Goal: Task Accomplishment & Management: Manage account settings

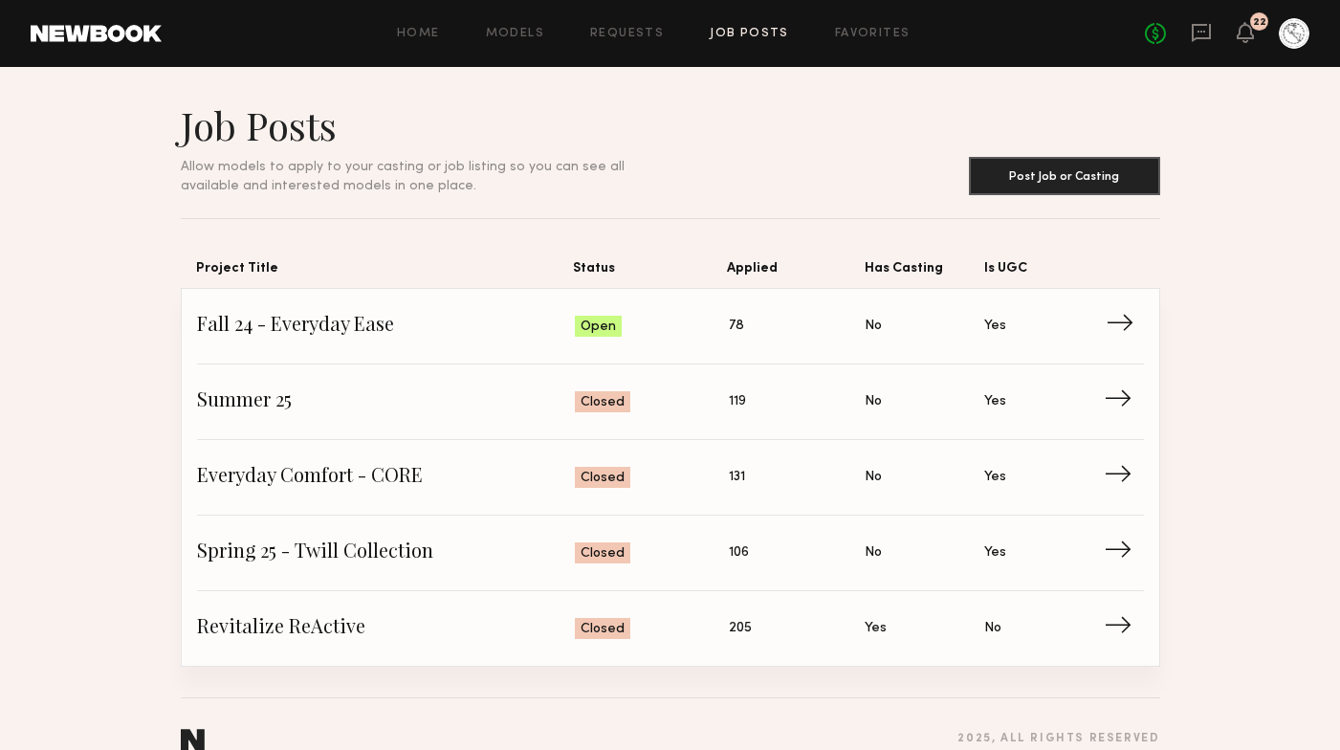
click at [457, 335] on span "Fall 24 - Everyday Ease" at bounding box center [386, 326] width 379 height 29
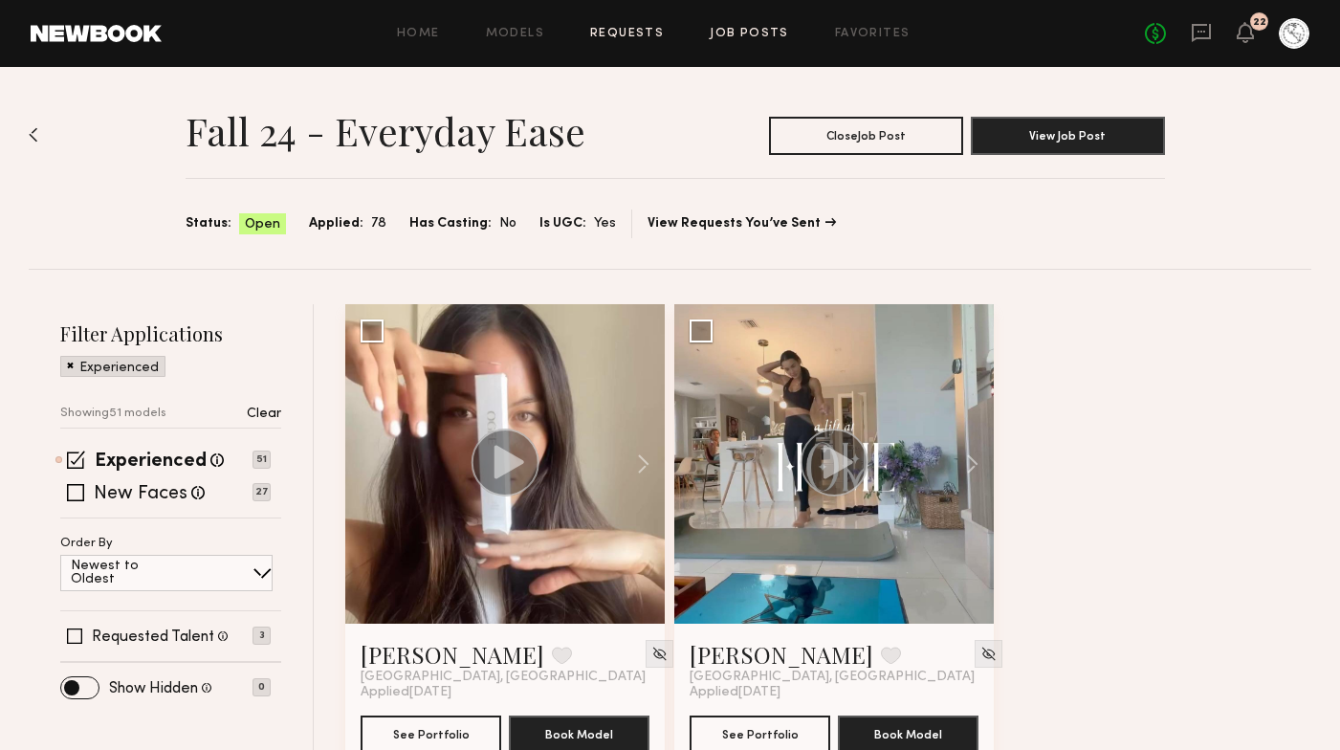
click at [617, 33] on link "Requests" at bounding box center [627, 34] width 74 height 12
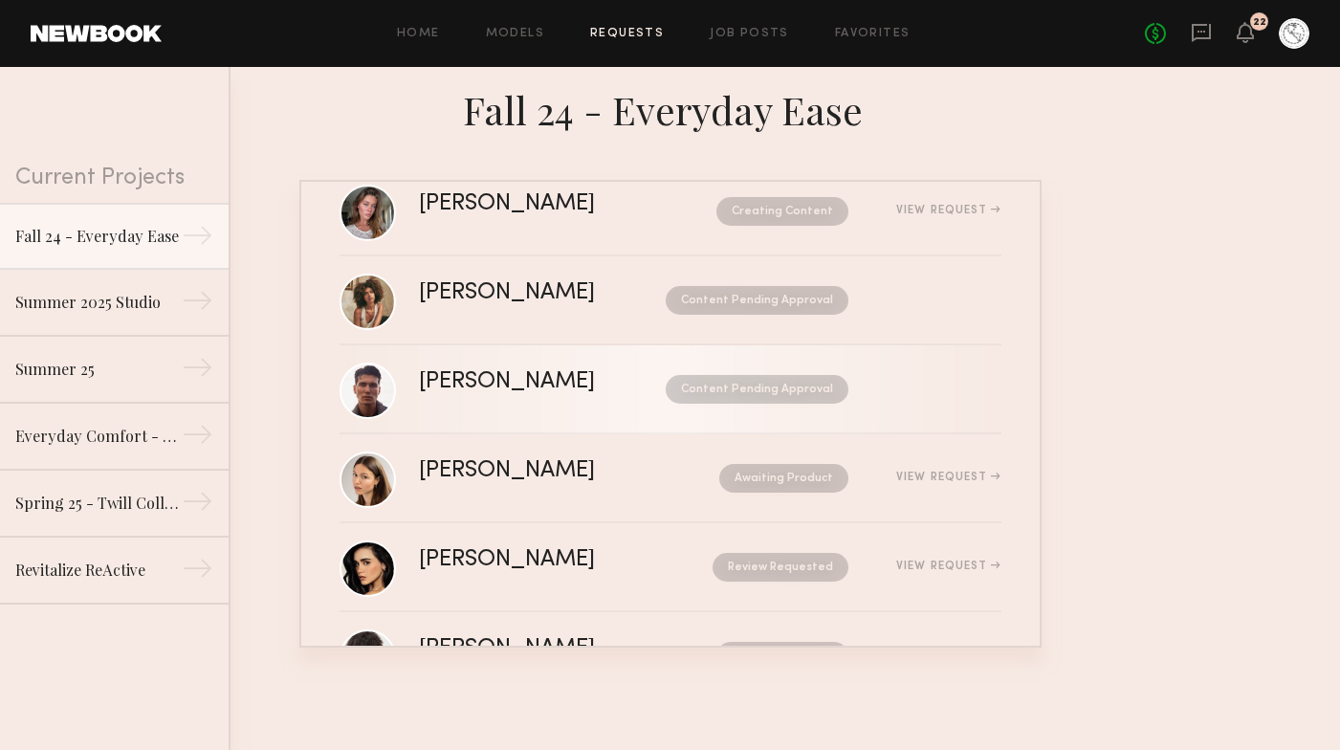
scroll to position [127, 0]
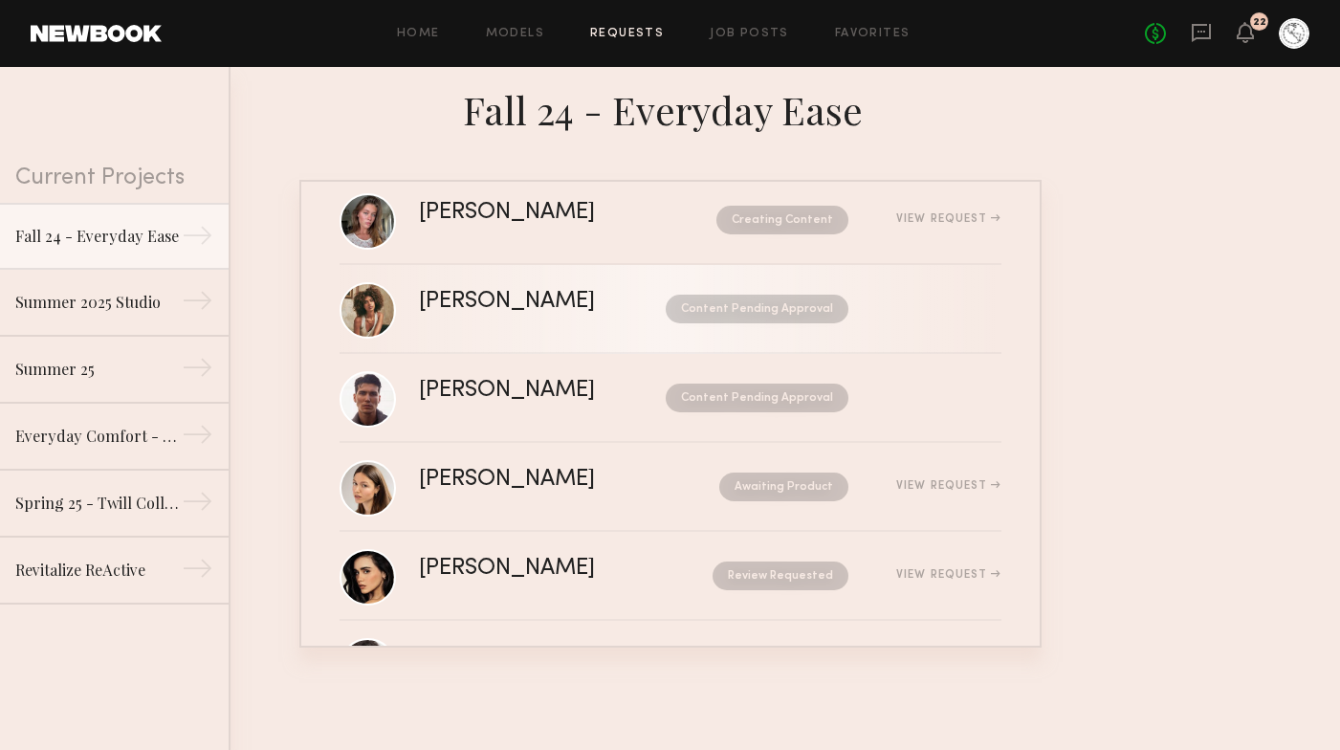
click at [523, 306] on div "[PERSON_NAME]" at bounding box center [524, 302] width 211 height 22
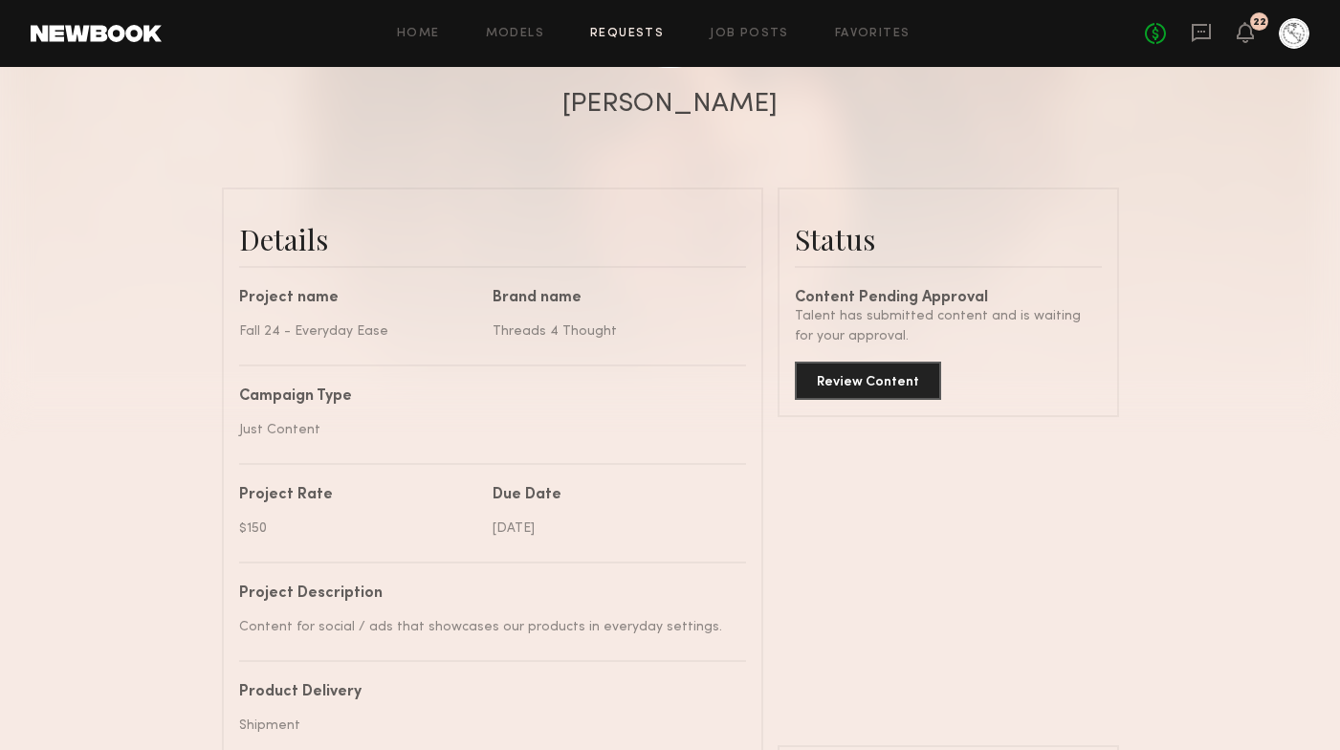
scroll to position [338, 0]
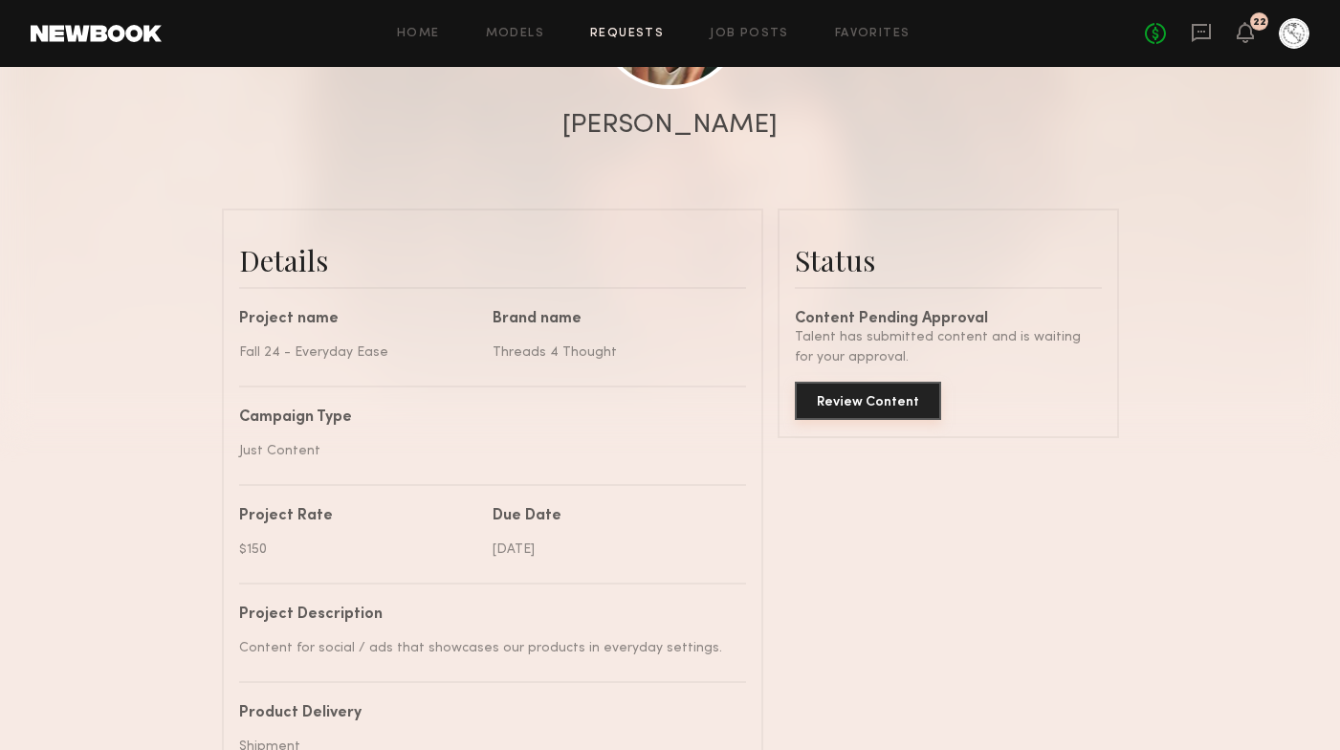
click at [877, 409] on button "Review Content" at bounding box center [868, 401] width 146 height 38
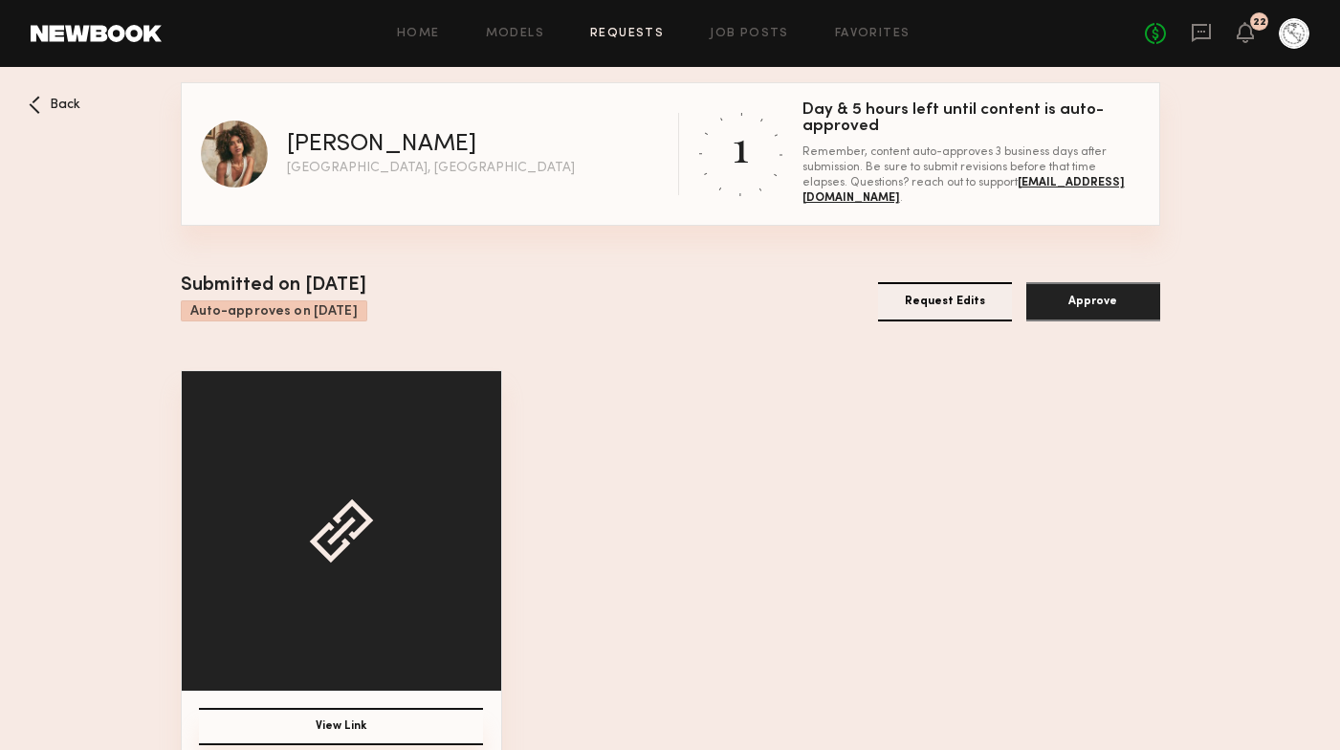
scroll to position [31, 0]
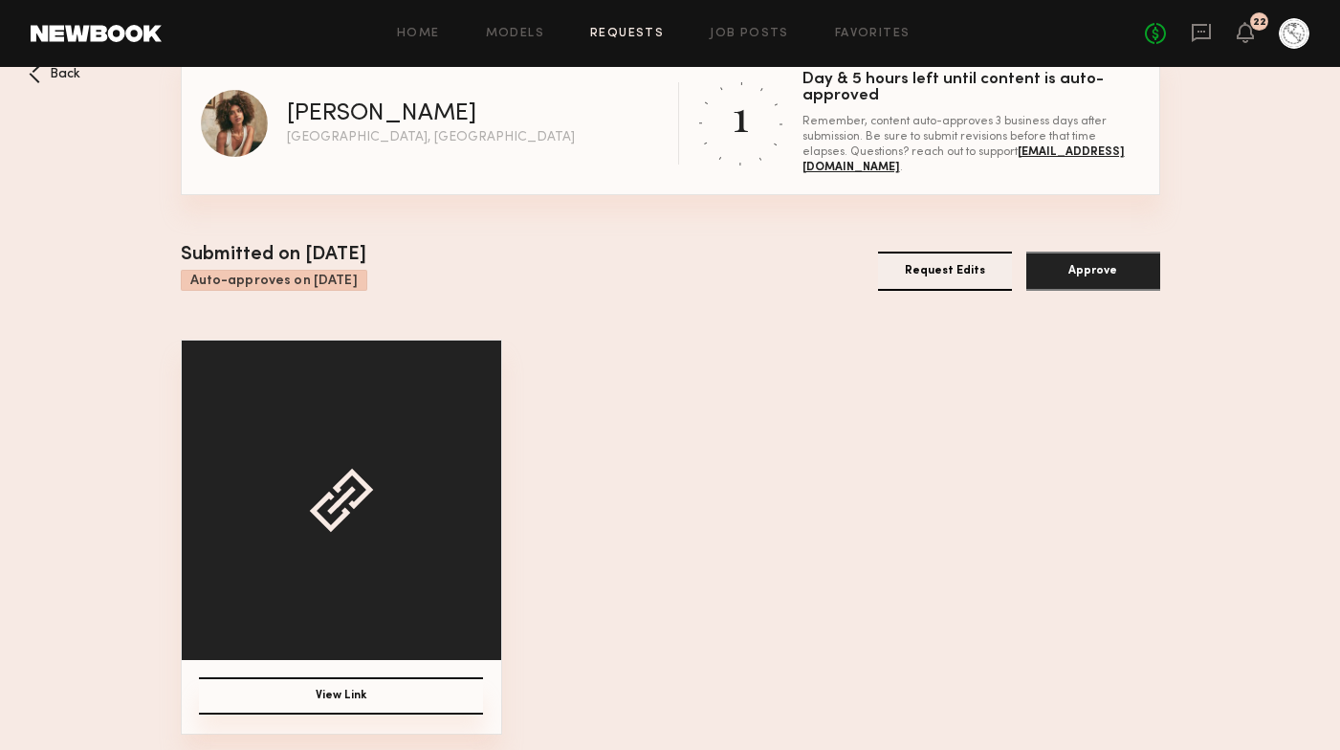
click at [342, 686] on button "View Link" at bounding box center [341, 695] width 284 height 37
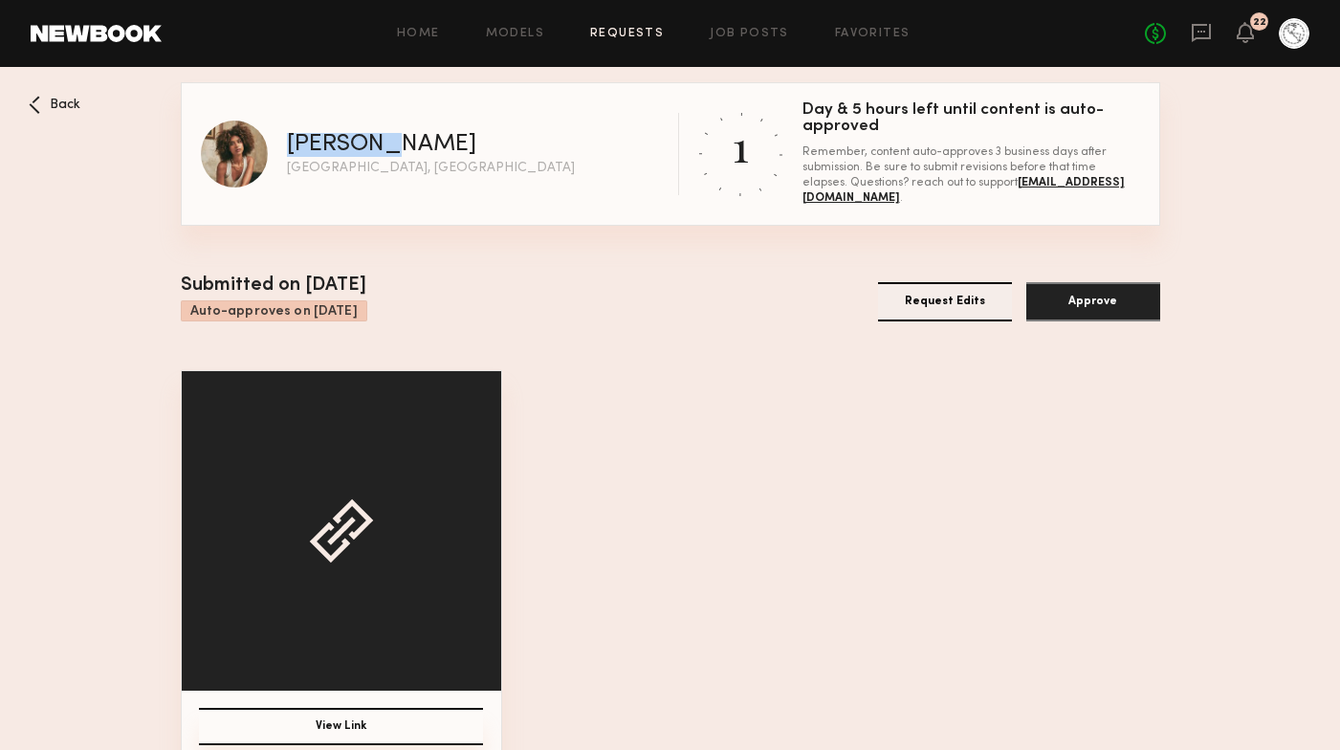
drag, startPoint x: 288, startPoint y: 143, endPoint x: 397, endPoint y: 143, distance: 109.0
click at [397, 143] on div "[PERSON_NAME]" at bounding box center [381, 145] width 189 height 24
copy div "[PERSON_NAME]"
click at [1075, 304] on button "Approve" at bounding box center [1093, 301] width 134 height 39
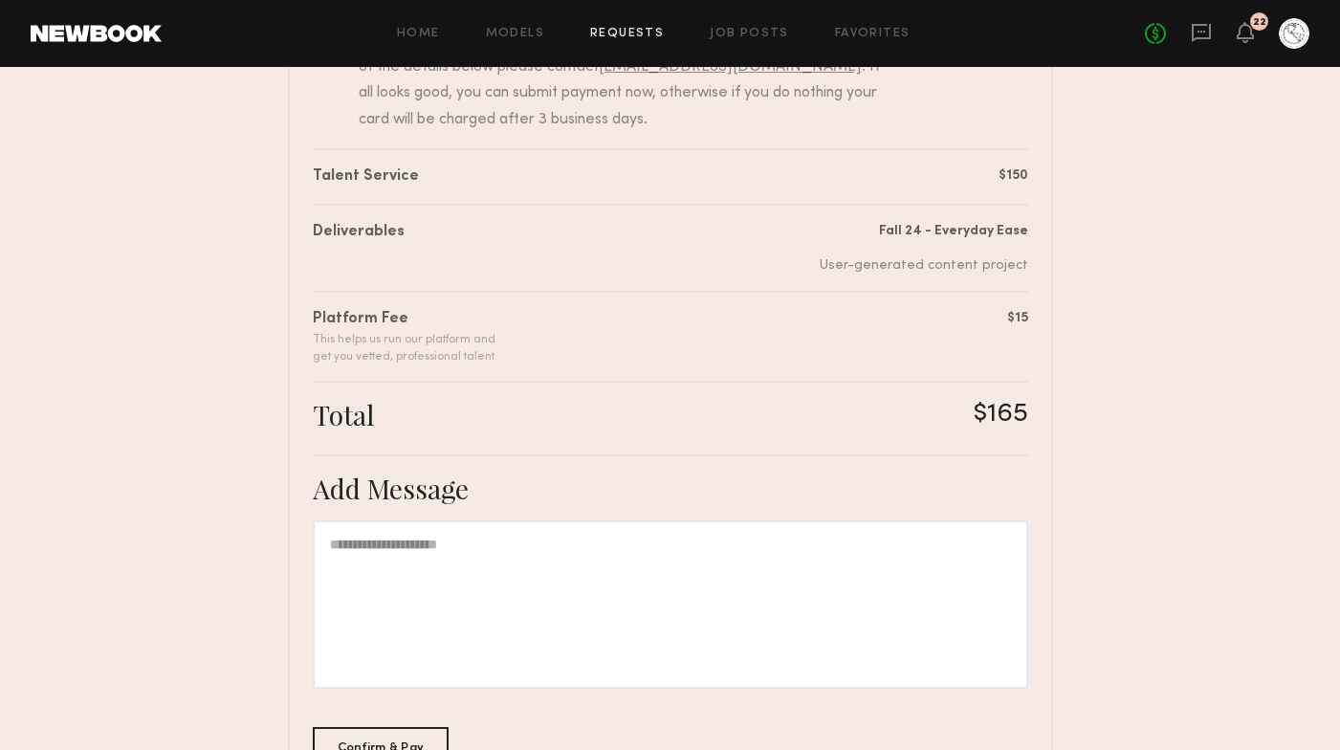
scroll to position [401, 0]
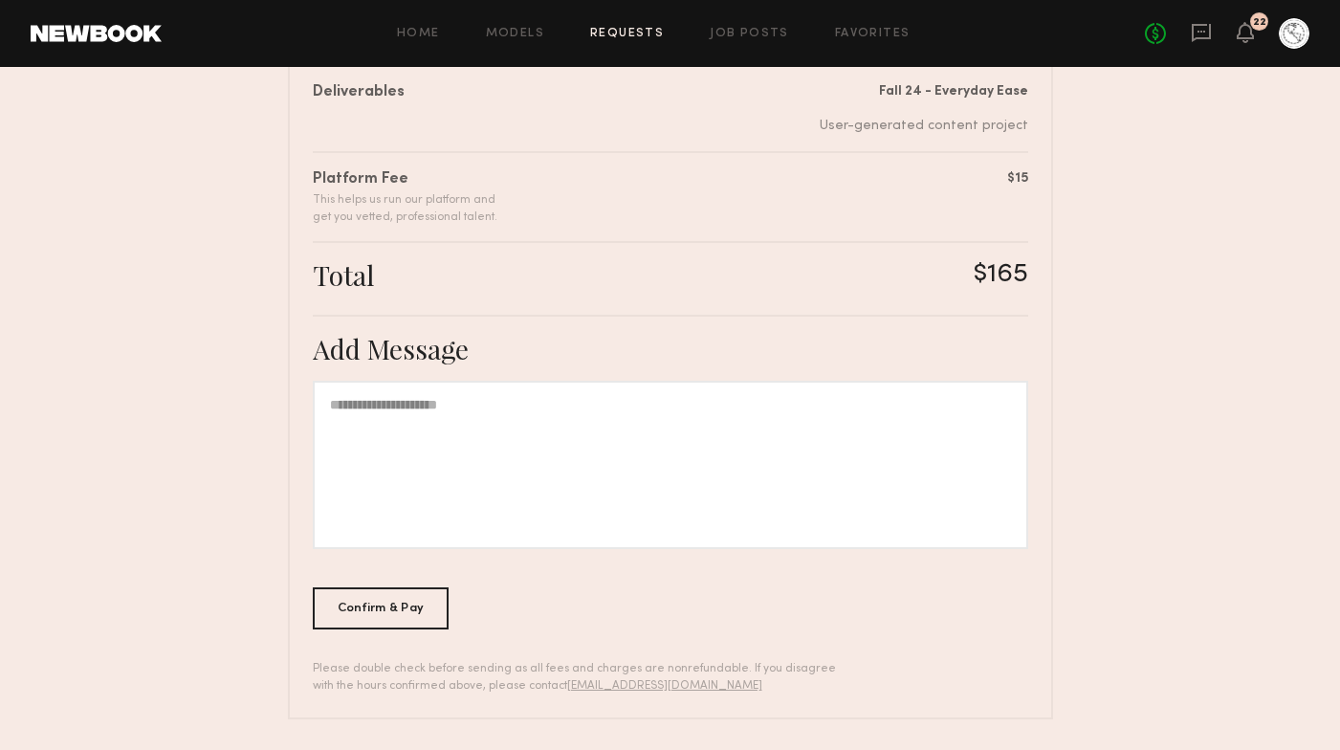
click at [404, 389] on div at bounding box center [670, 465] width 715 height 168
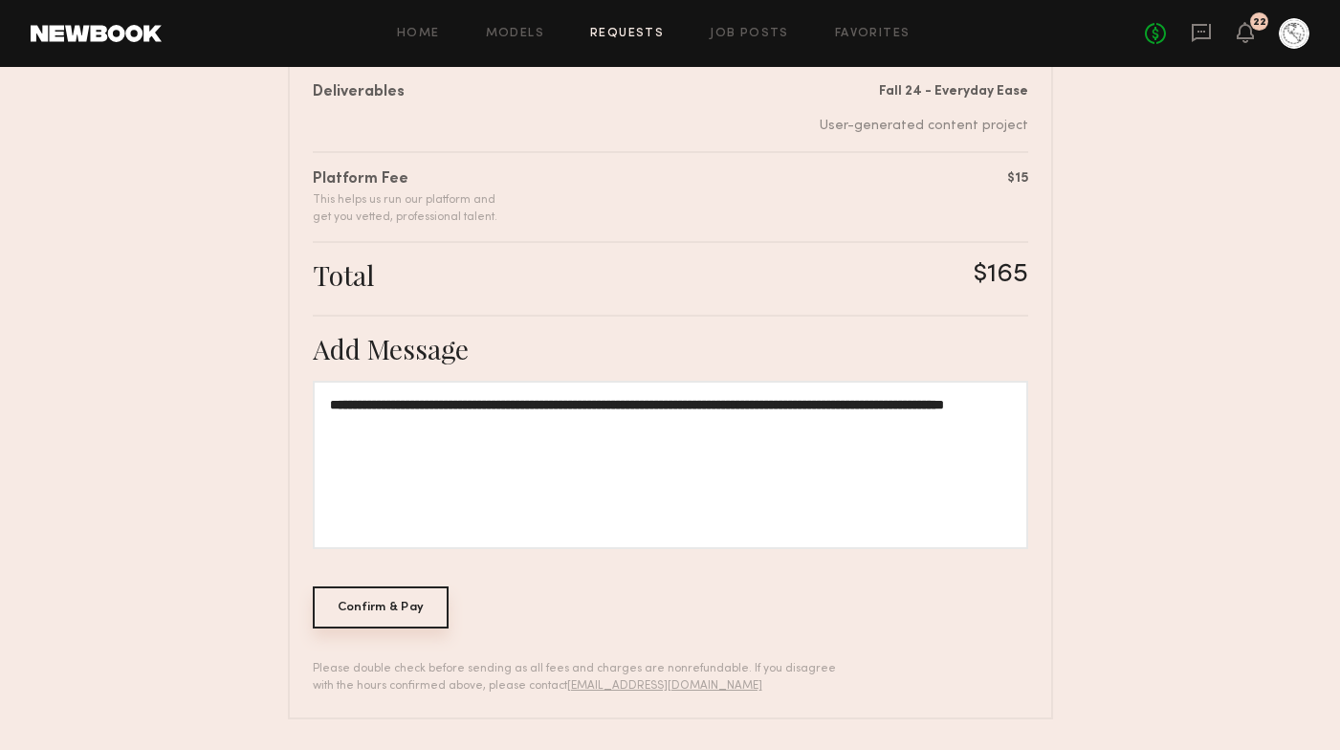
click at [412, 617] on div "Confirm & Pay" at bounding box center [381, 607] width 137 height 42
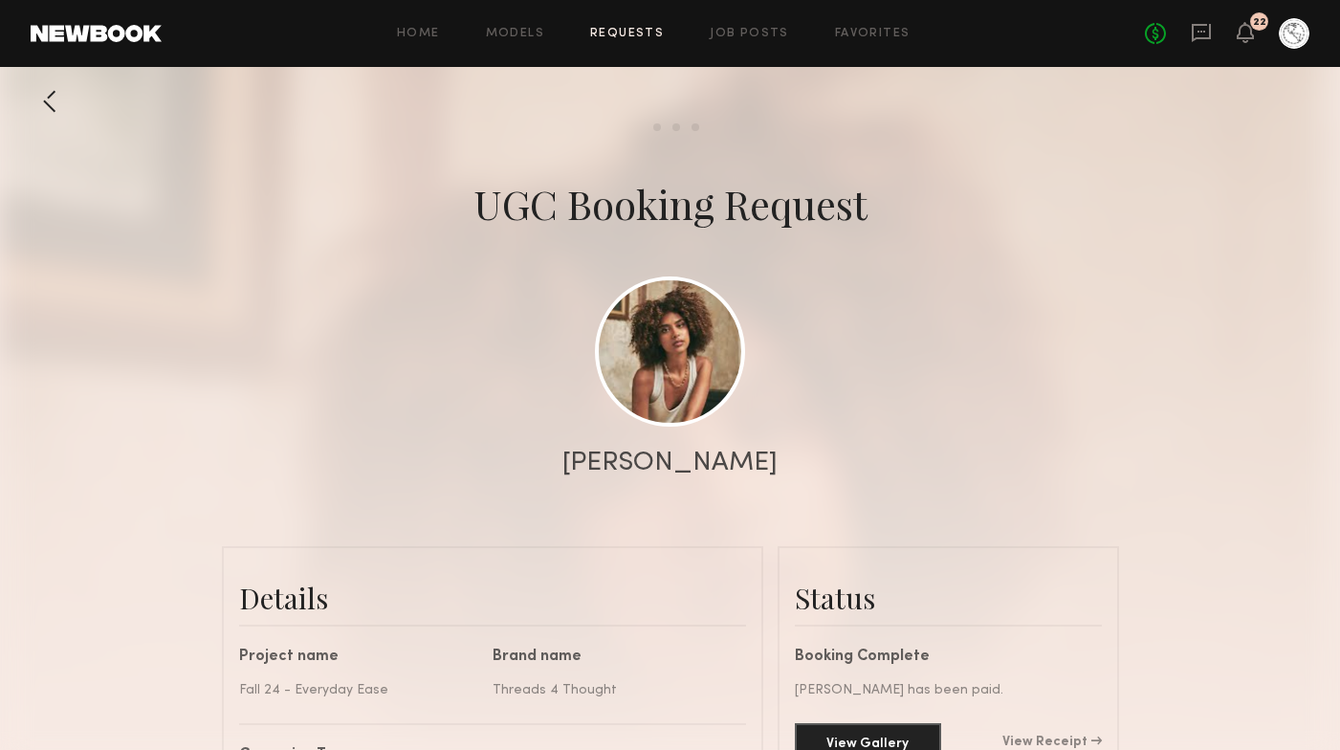
scroll to position [1153, 0]
click at [43, 99] on div at bounding box center [50, 101] width 38 height 38
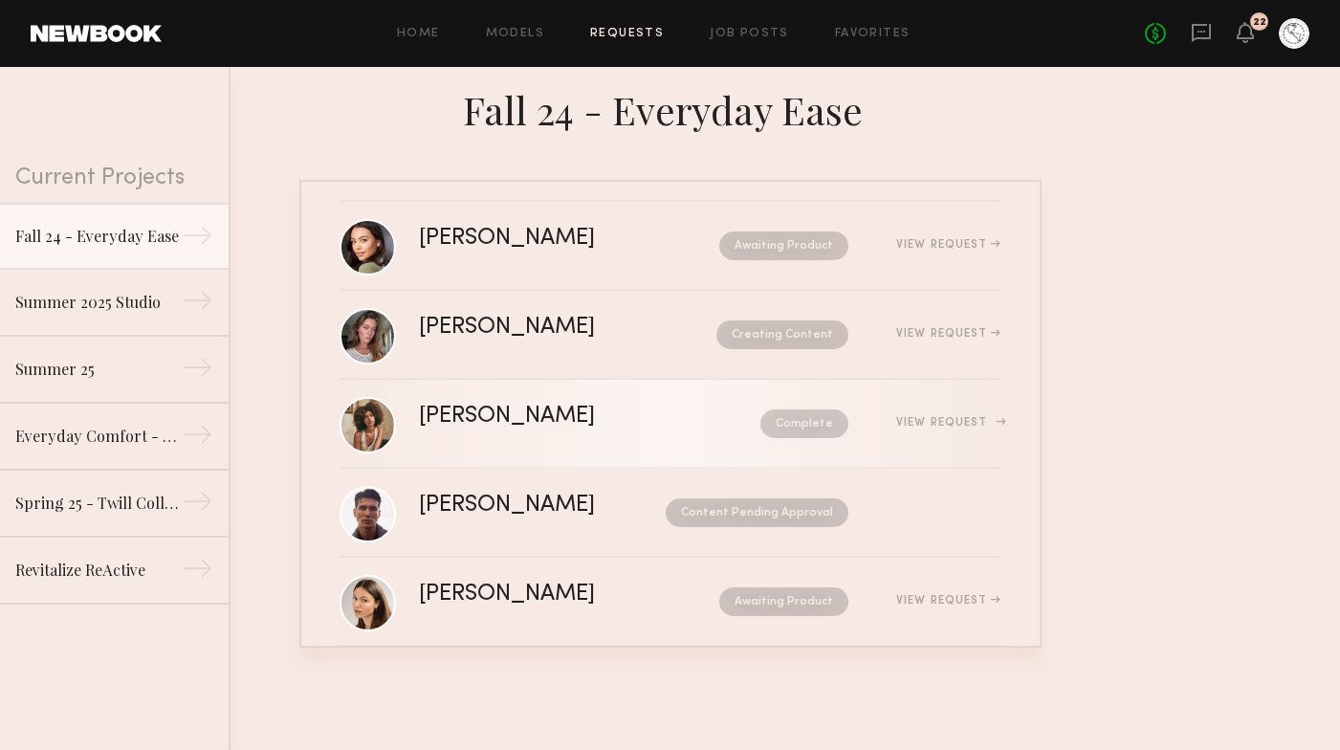
scroll to position [15, 0]
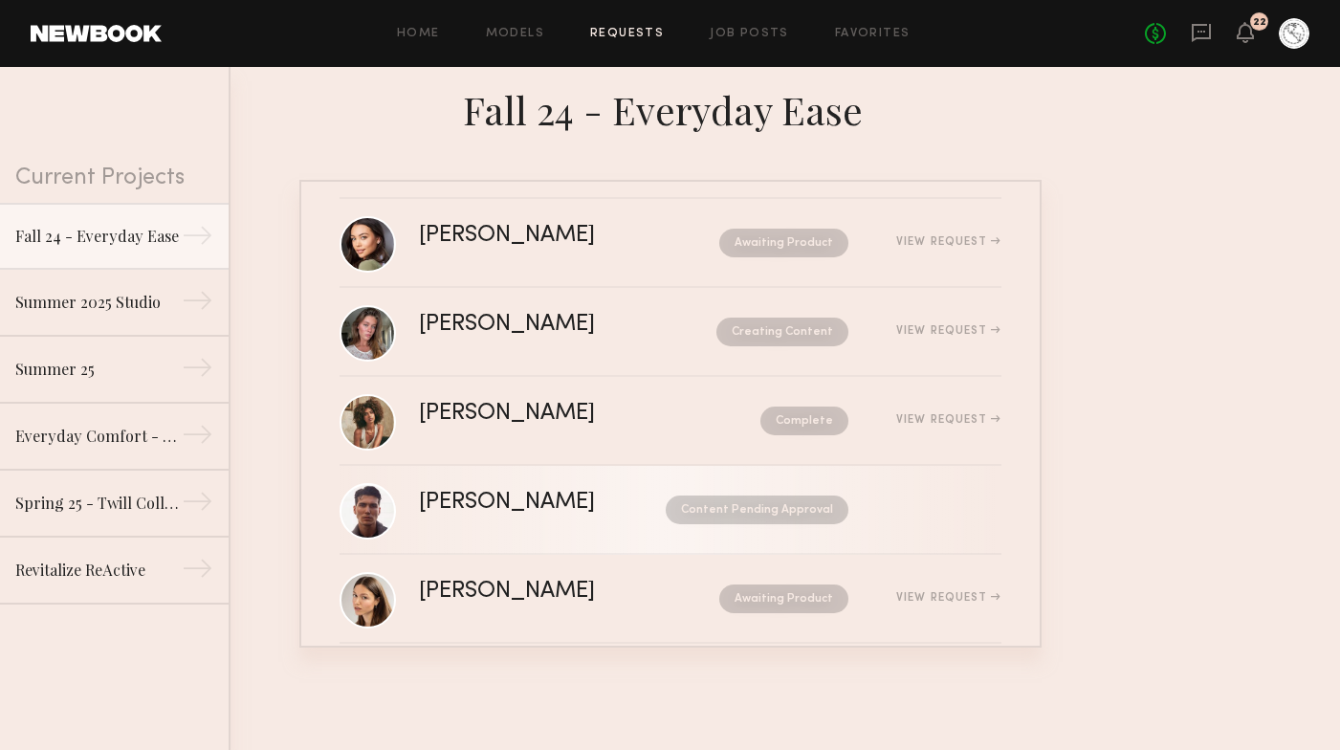
click at [593, 502] on div "[PERSON_NAME]" at bounding box center [524, 503] width 211 height 22
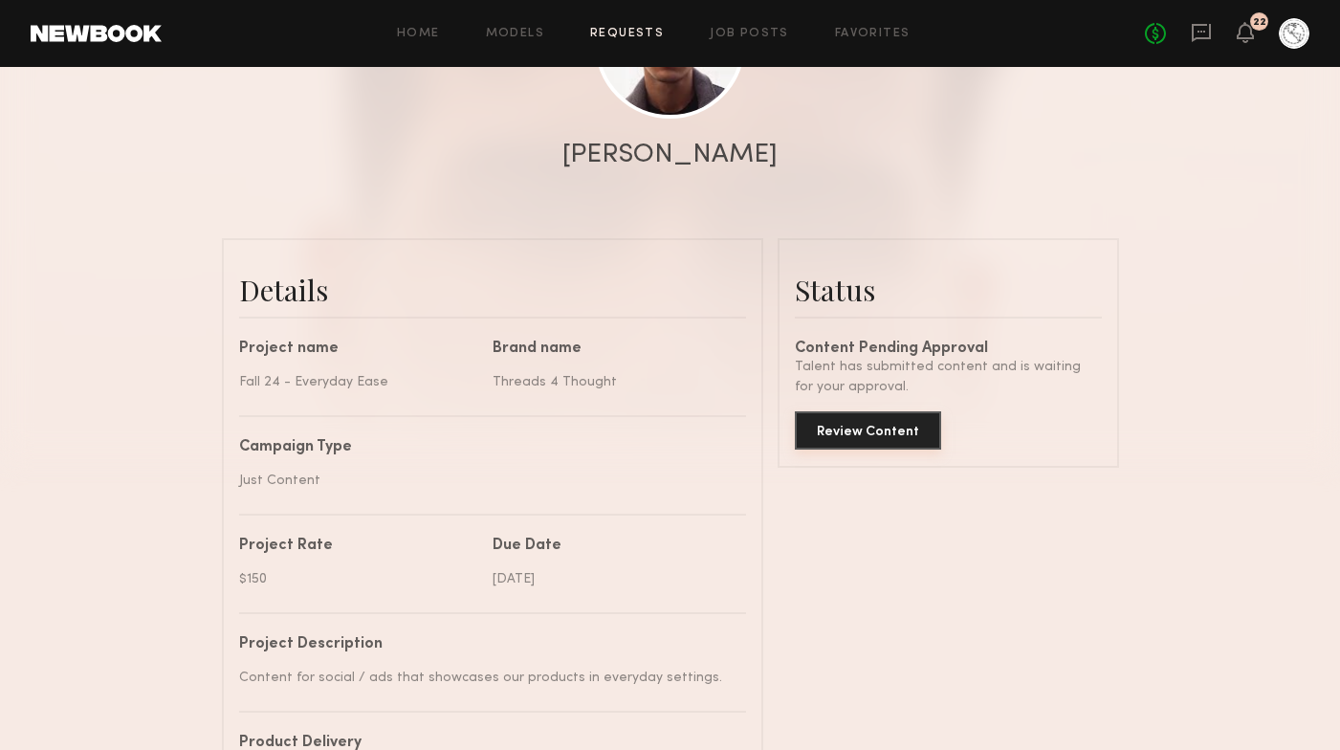
scroll to position [313, 0]
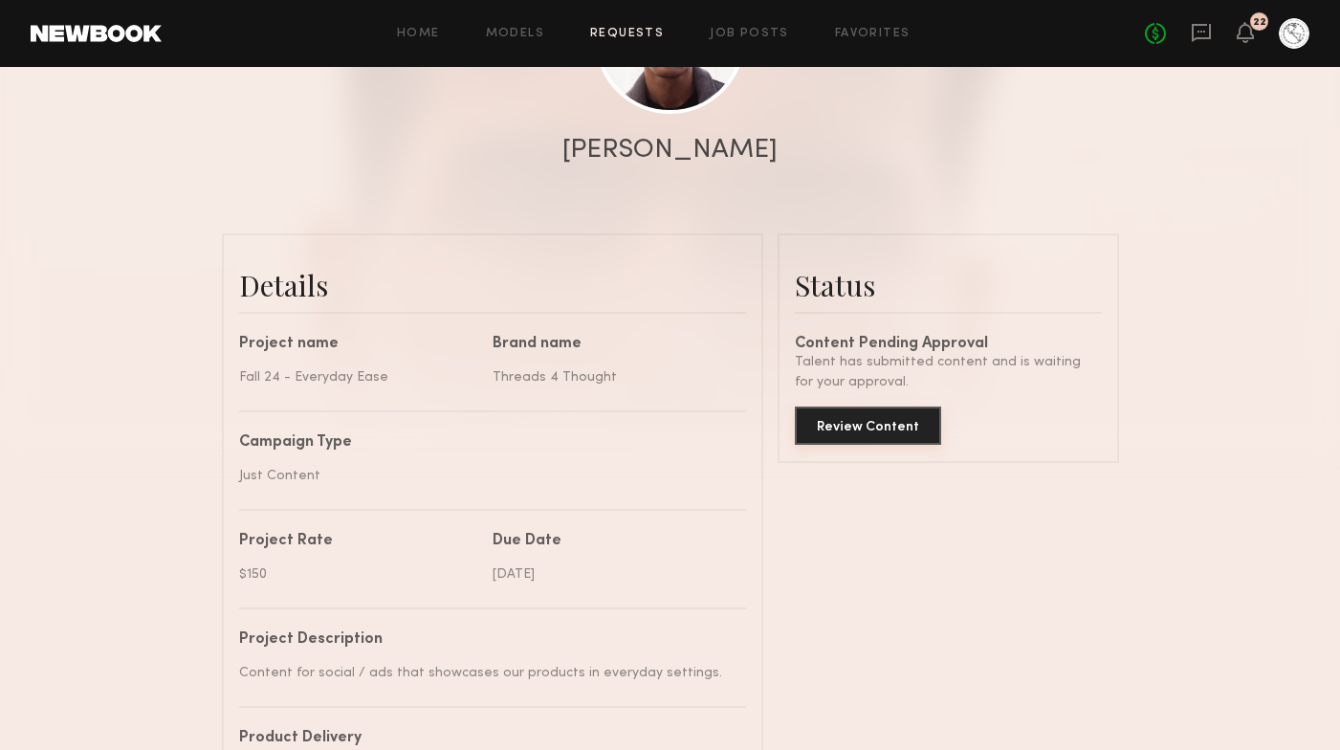
click at [861, 420] on button "Review Content" at bounding box center [868, 425] width 146 height 38
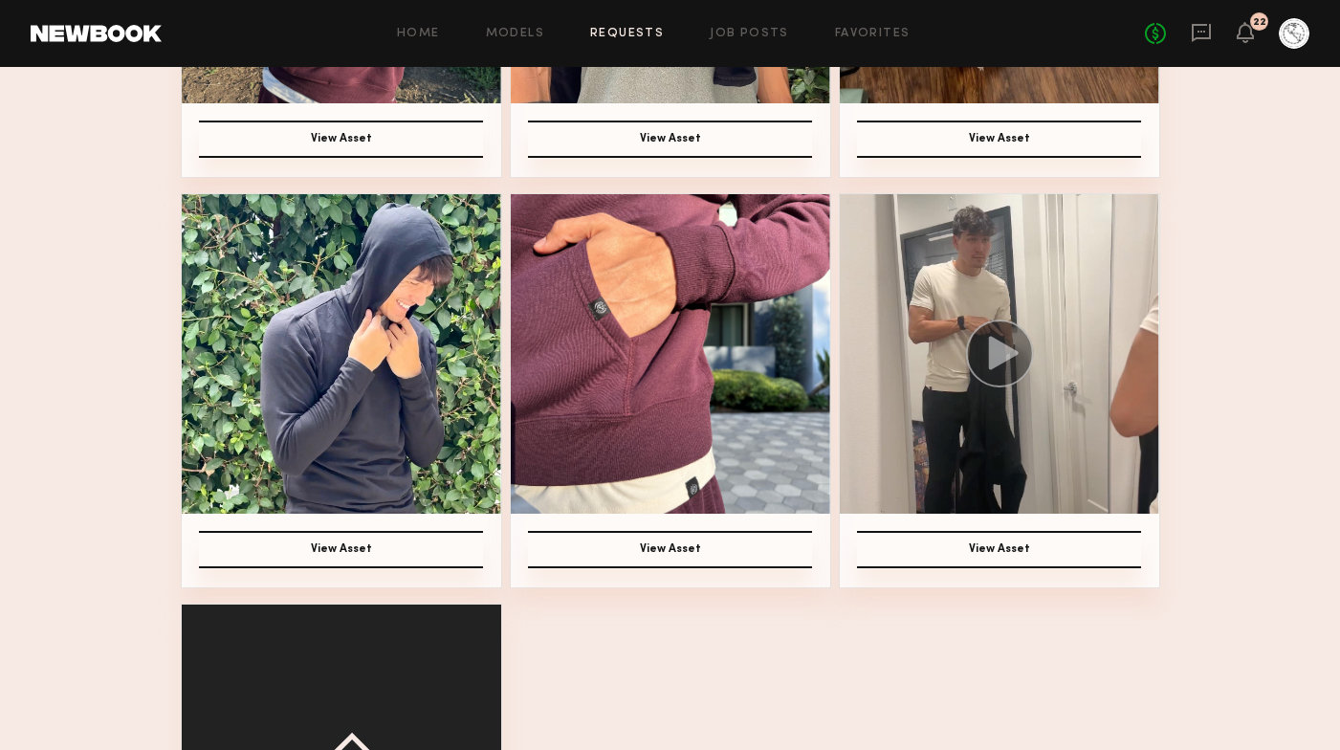
scroll to position [597, 0]
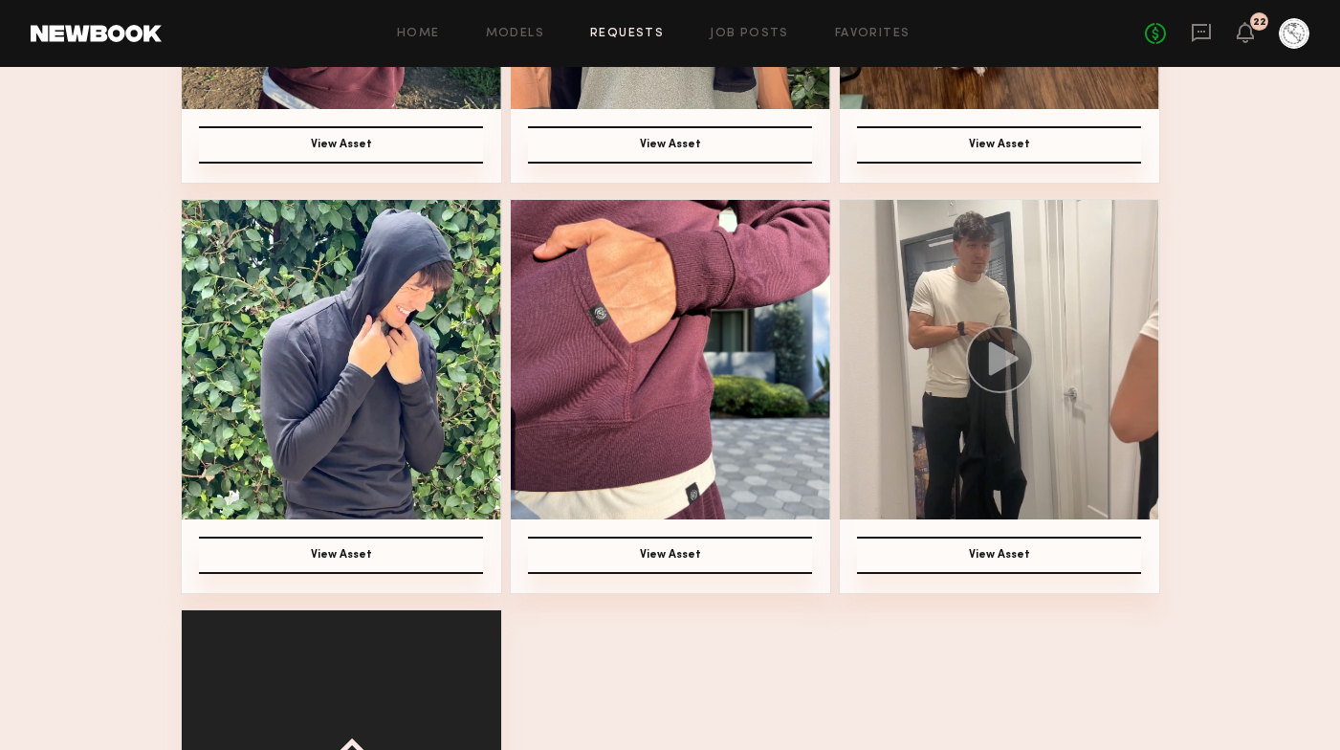
click at [1021, 379] on circle at bounding box center [999, 359] width 68 height 68
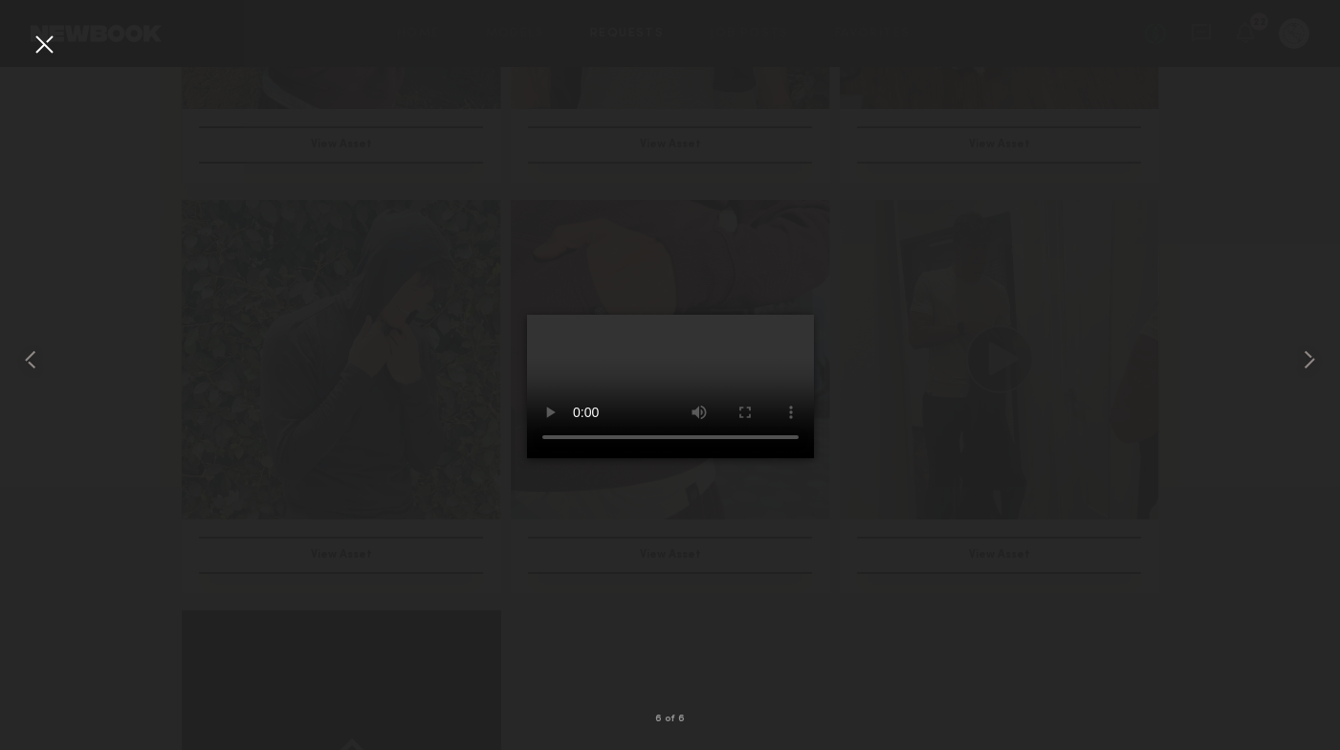
click at [913, 604] on div at bounding box center [670, 360] width 1340 height 658
click at [1306, 370] on common-icon at bounding box center [1309, 359] width 31 height 31
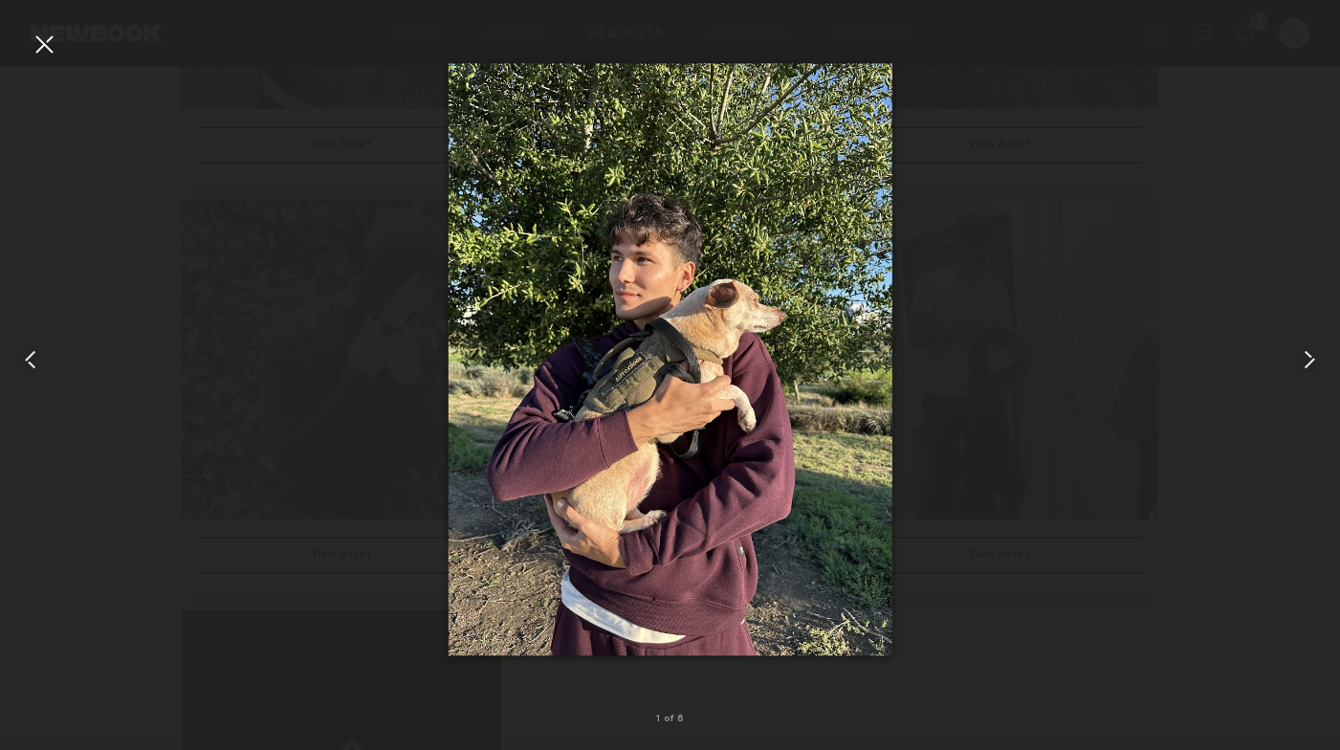
click at [1312, 364] on common-icon at bounding box center [1309, 359] width 31 height 31
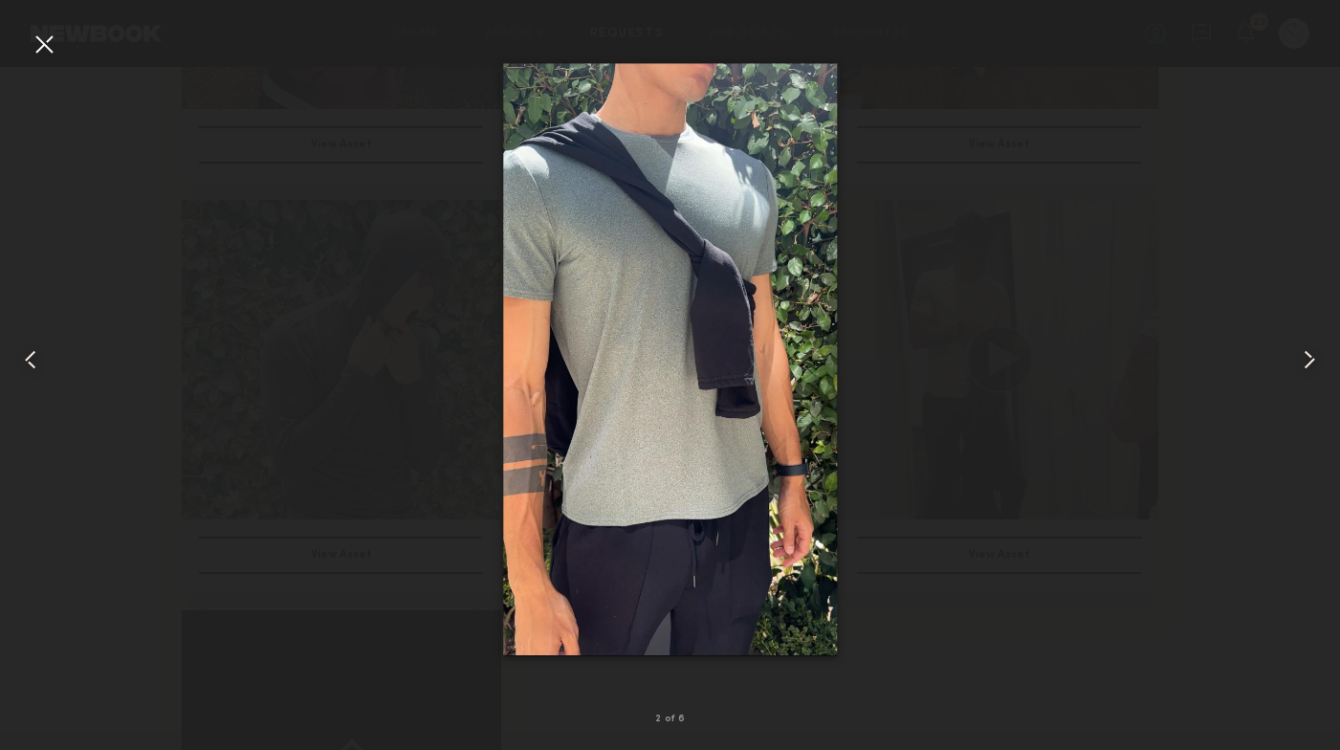
click at [1312, 364] on common-icon at bounding box center [1309, 359] width 31 height 31
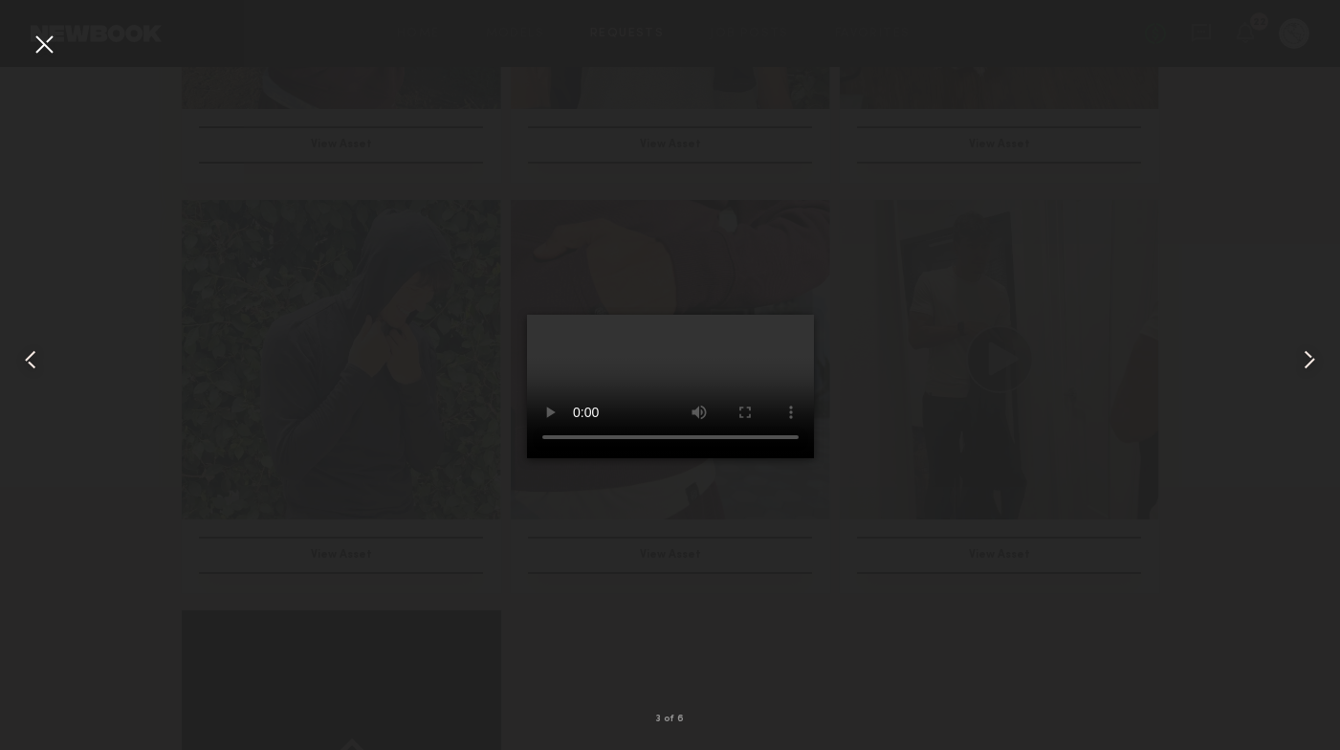
click at [47, 51] on div at bounding box center [44, 44] width 31 height 31
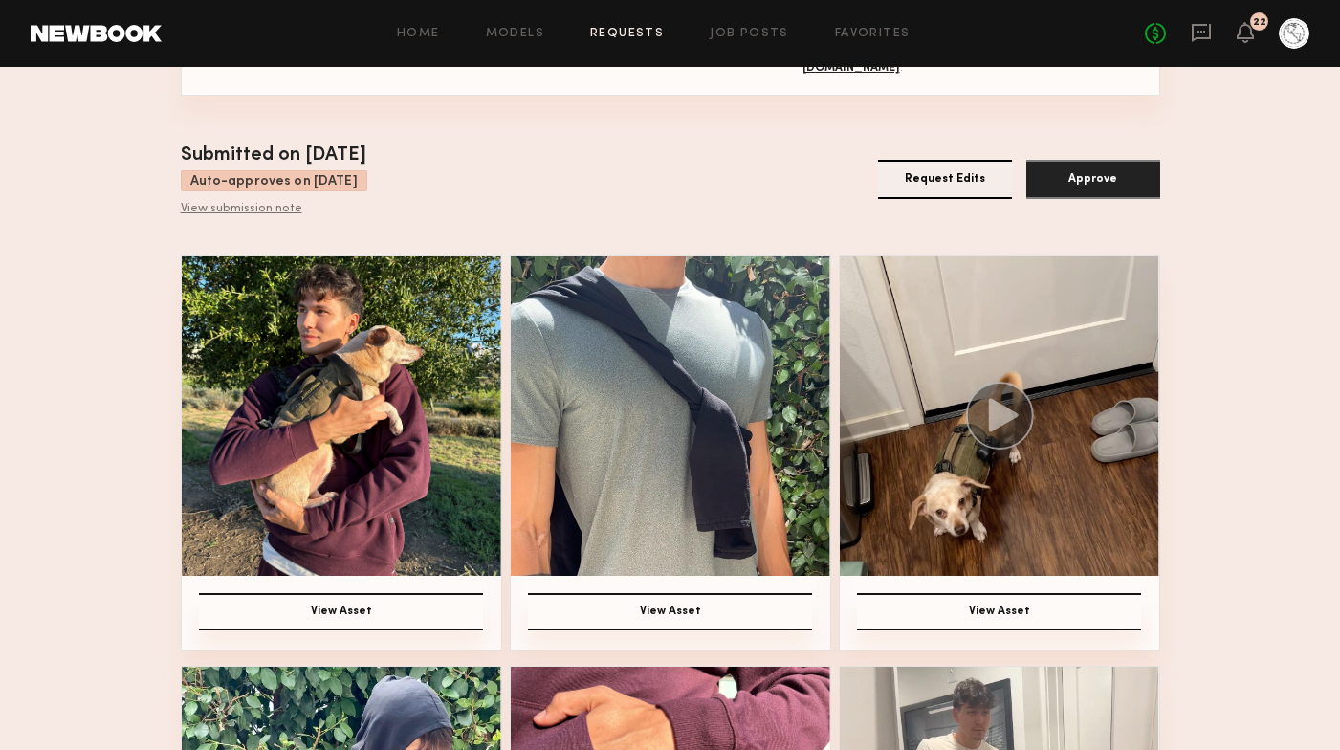
scroll to position [129, 0]
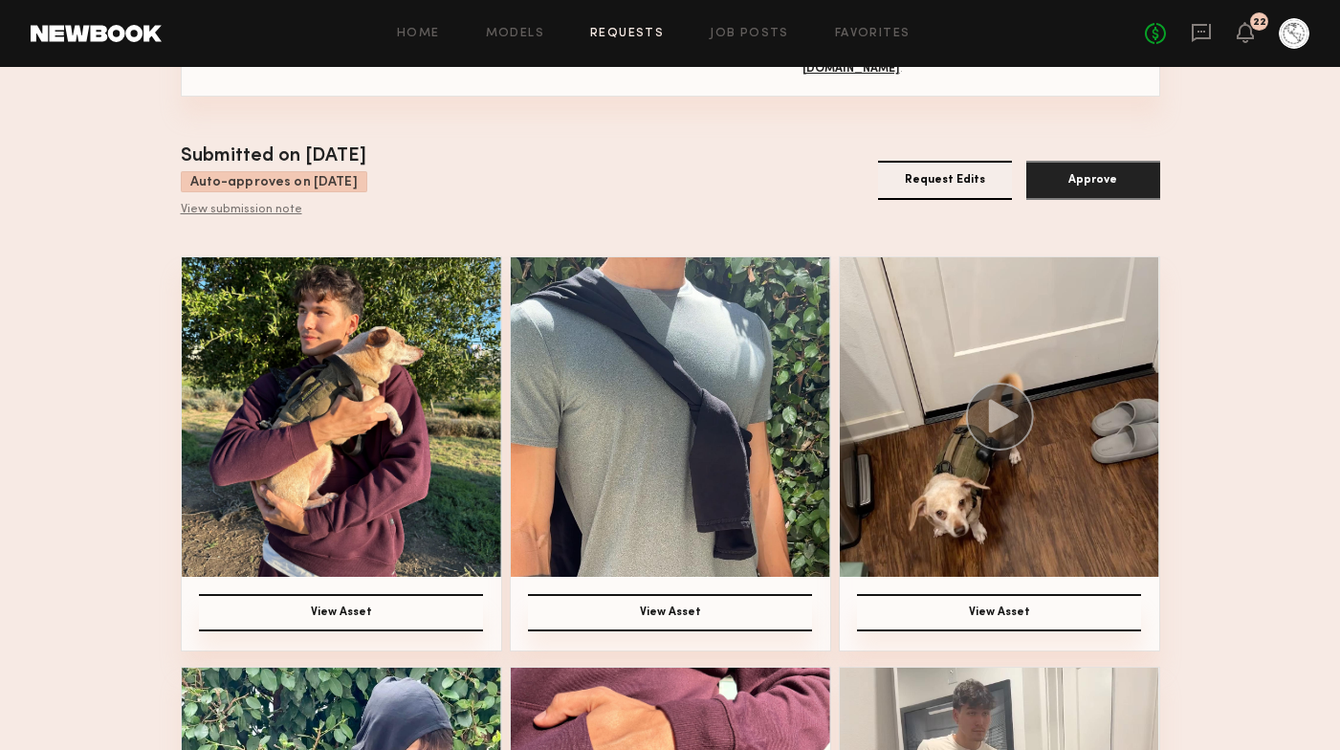
click at [927, 187] on button "Request Edits" at bounding box center [945, 180] width 134 height 39
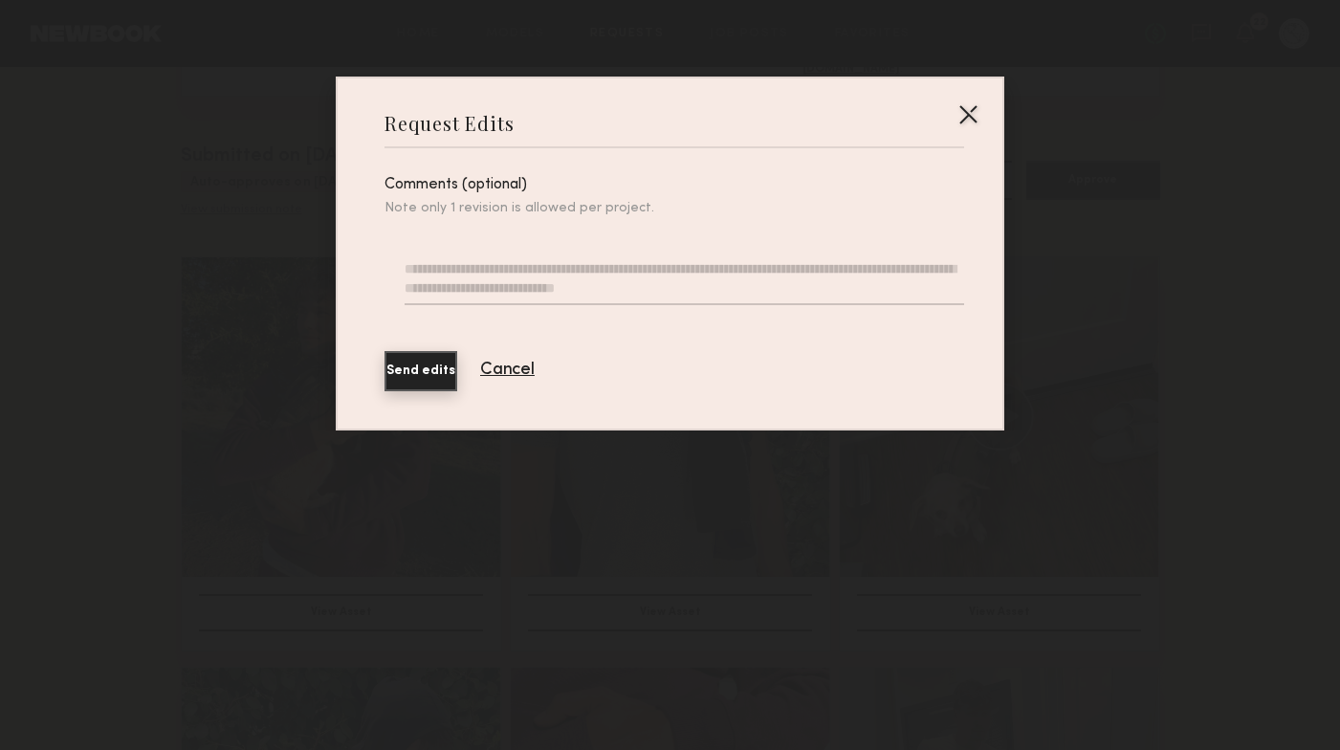
click at [472, 259] on textarea at bounding box center [685, 282] width 560 height 46
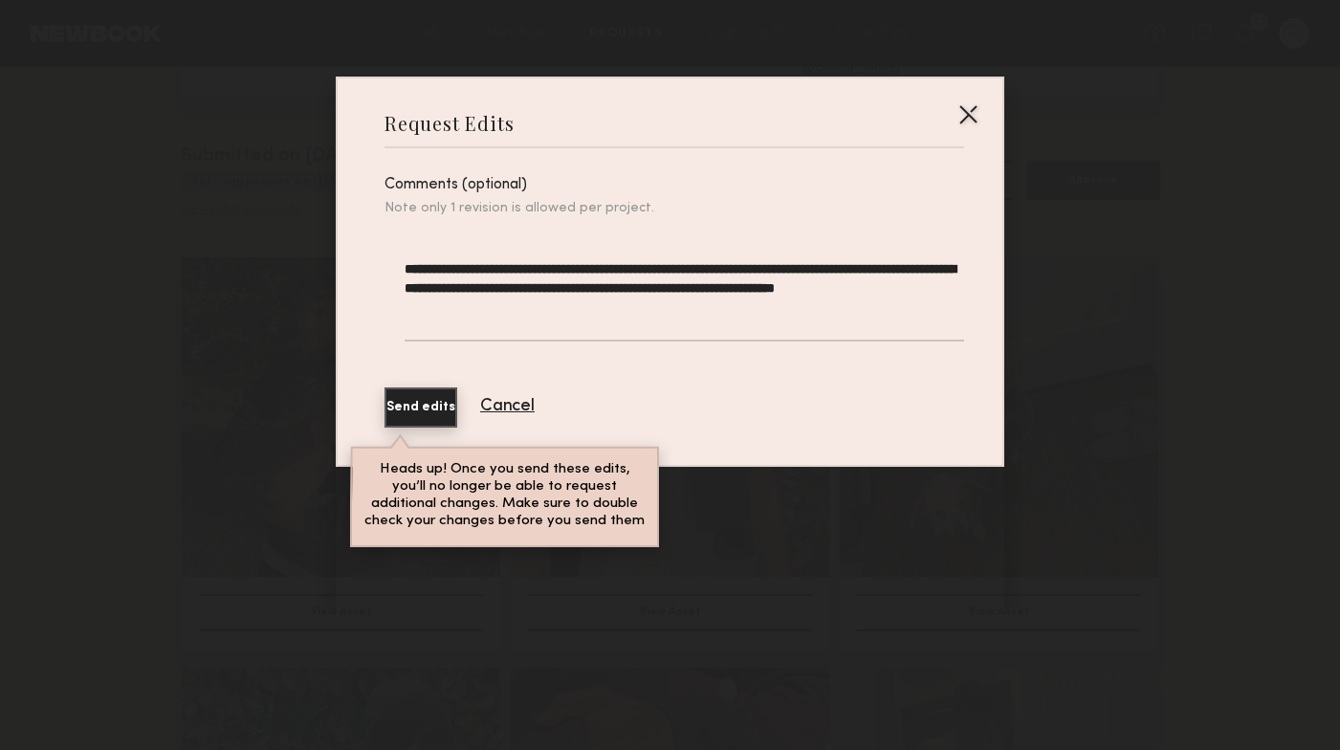
type textarea "**********"
click at [430, 406] on button "Send edits" at bounding box center [420, 407] width 73 height 40
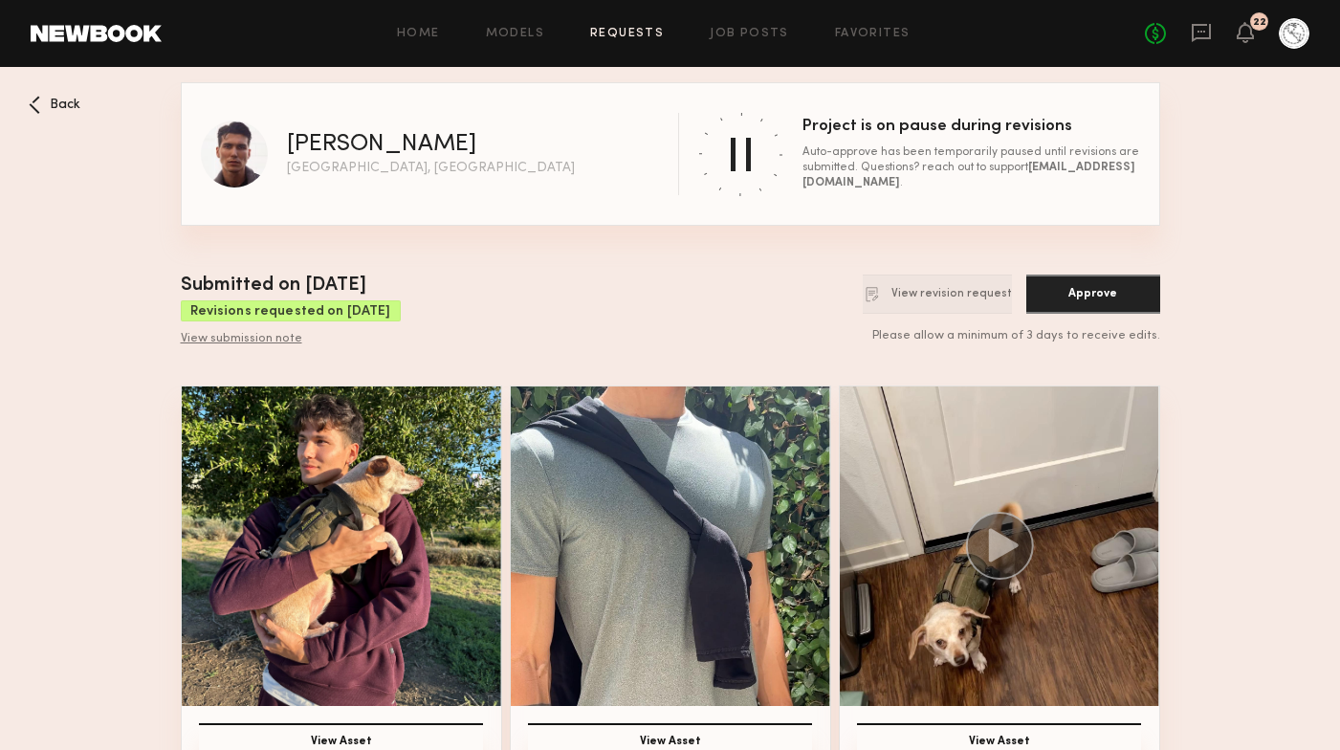
click at [61, 108] on span "Back" at bounding box center [65, 105] width 31 height 13
click at [33, 101] on icon at bounding box center [35, 100] width 5 height 5
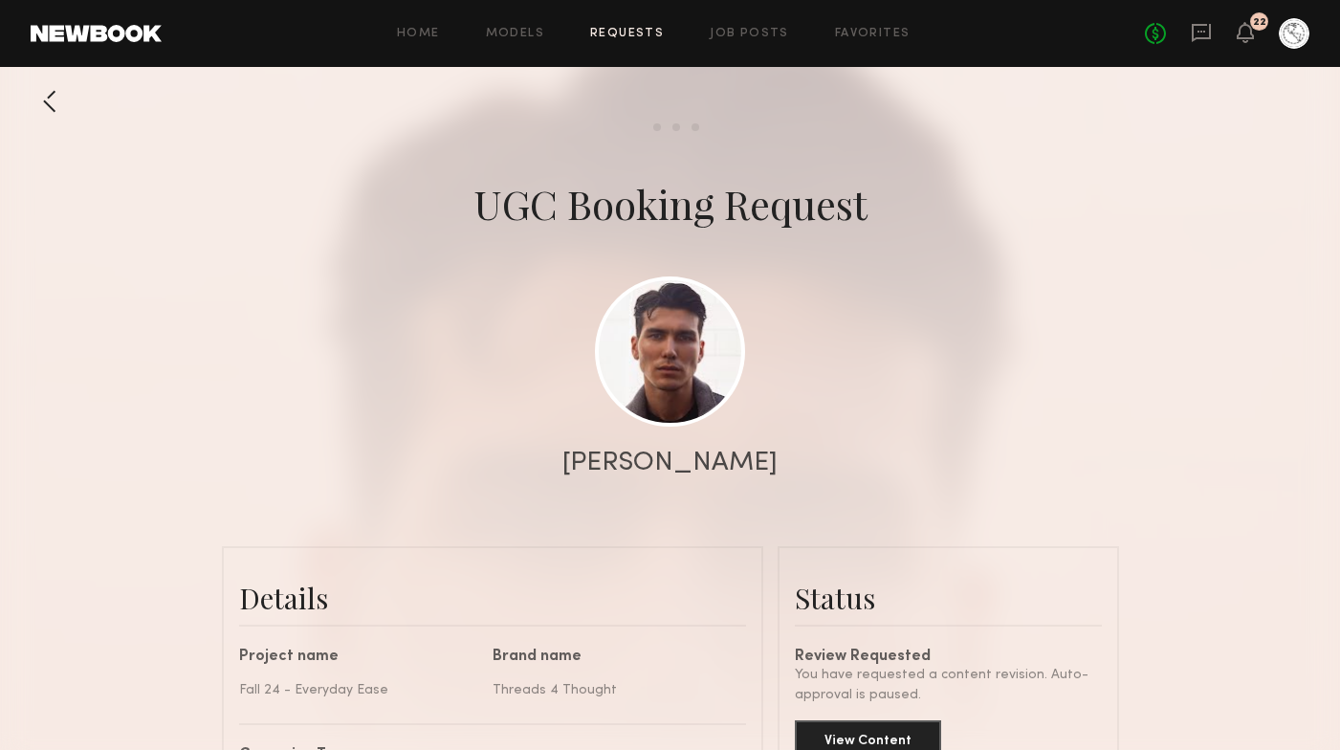
scroll to position [2360, 0]
click at [622, 33] on link "Requests" at bounding box center [627, 34] width 74 height 12
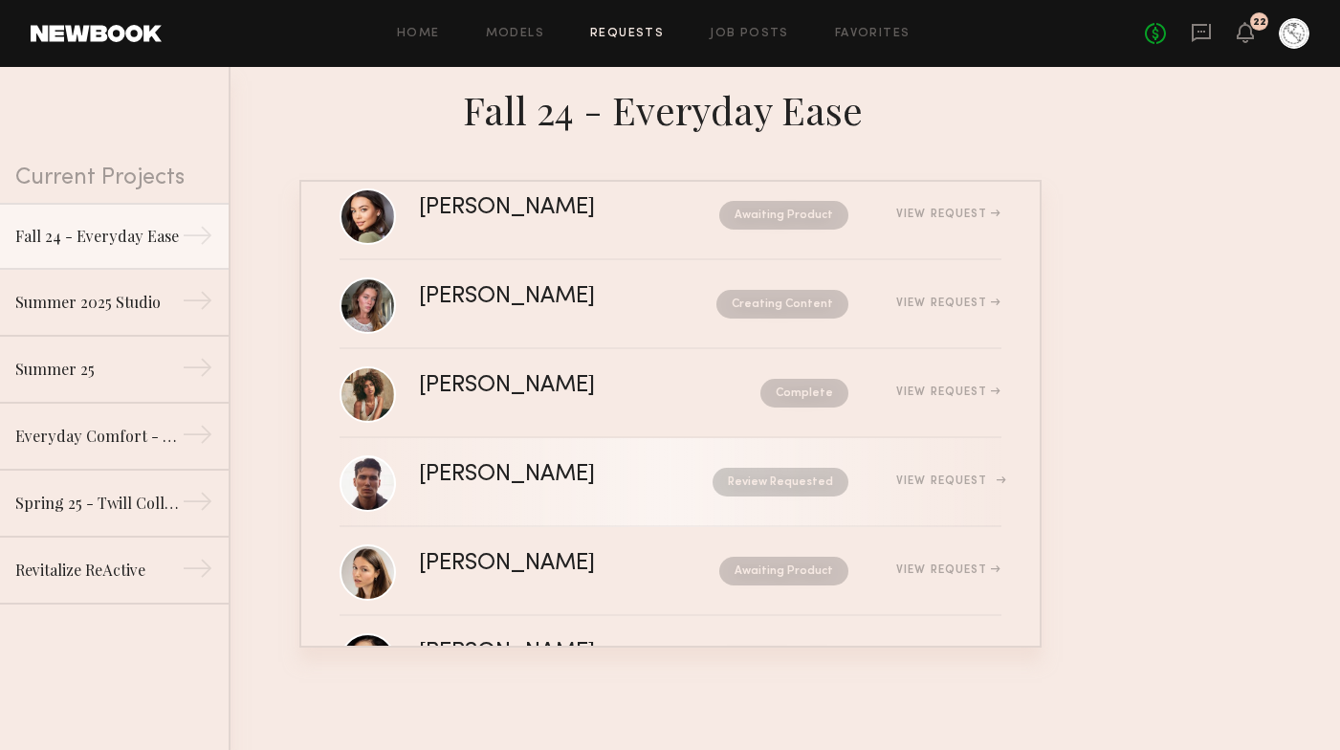
scroll to position [38, 0]
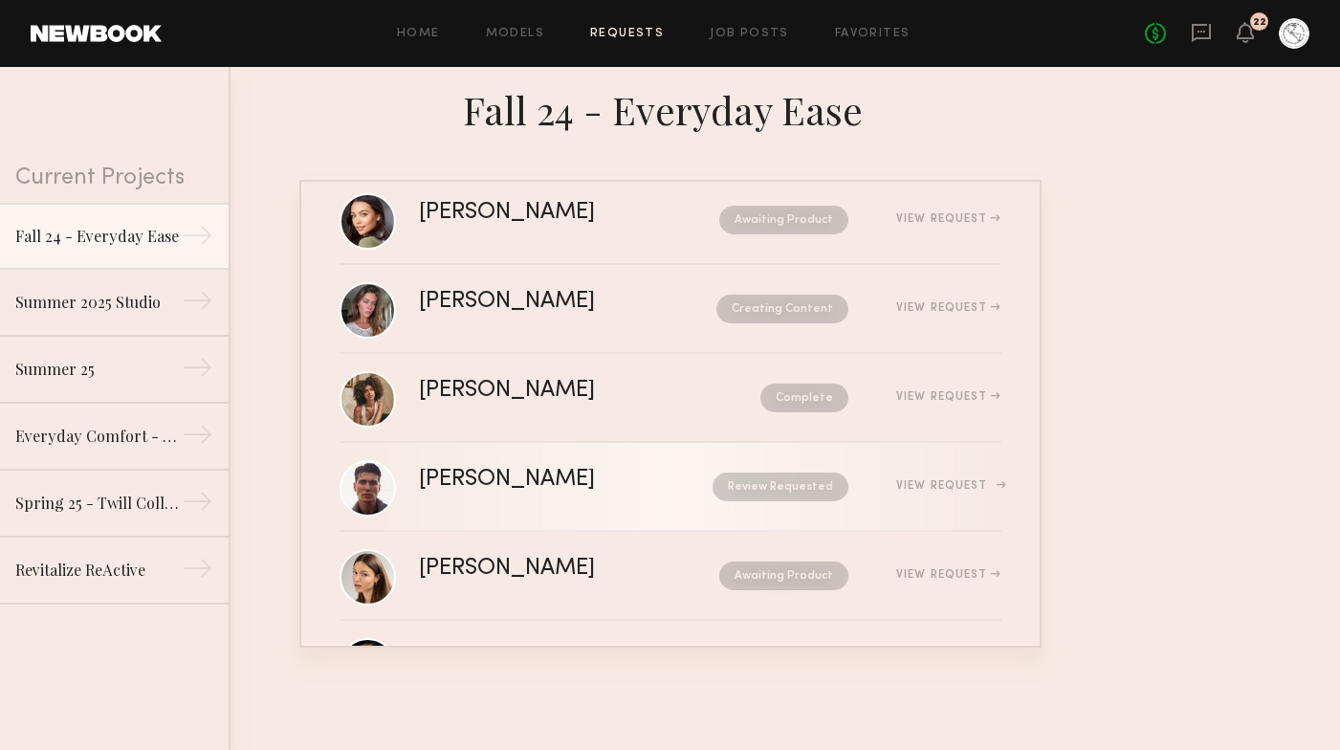
click at [465, 485] on div "[PERSON_NAME]" at bounding box center [536, 480] width 235 height 22
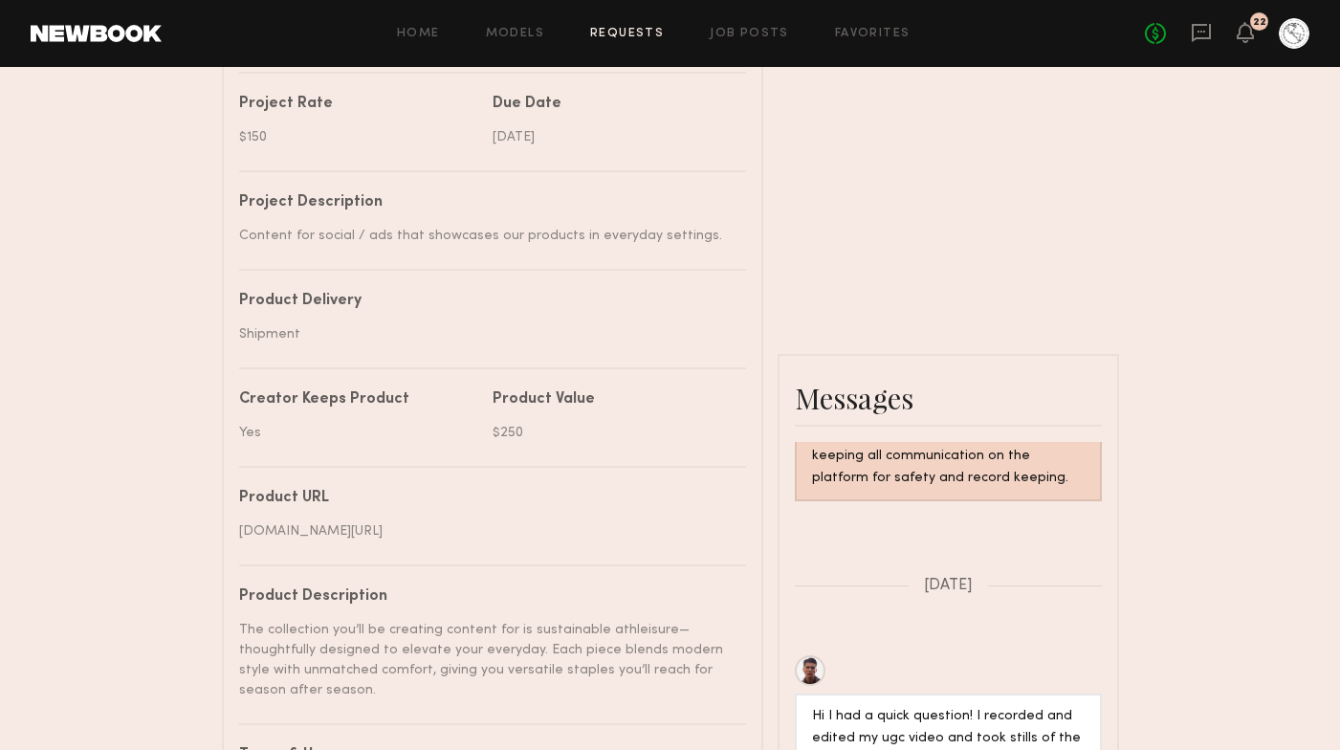
scroll to position [182, 0]
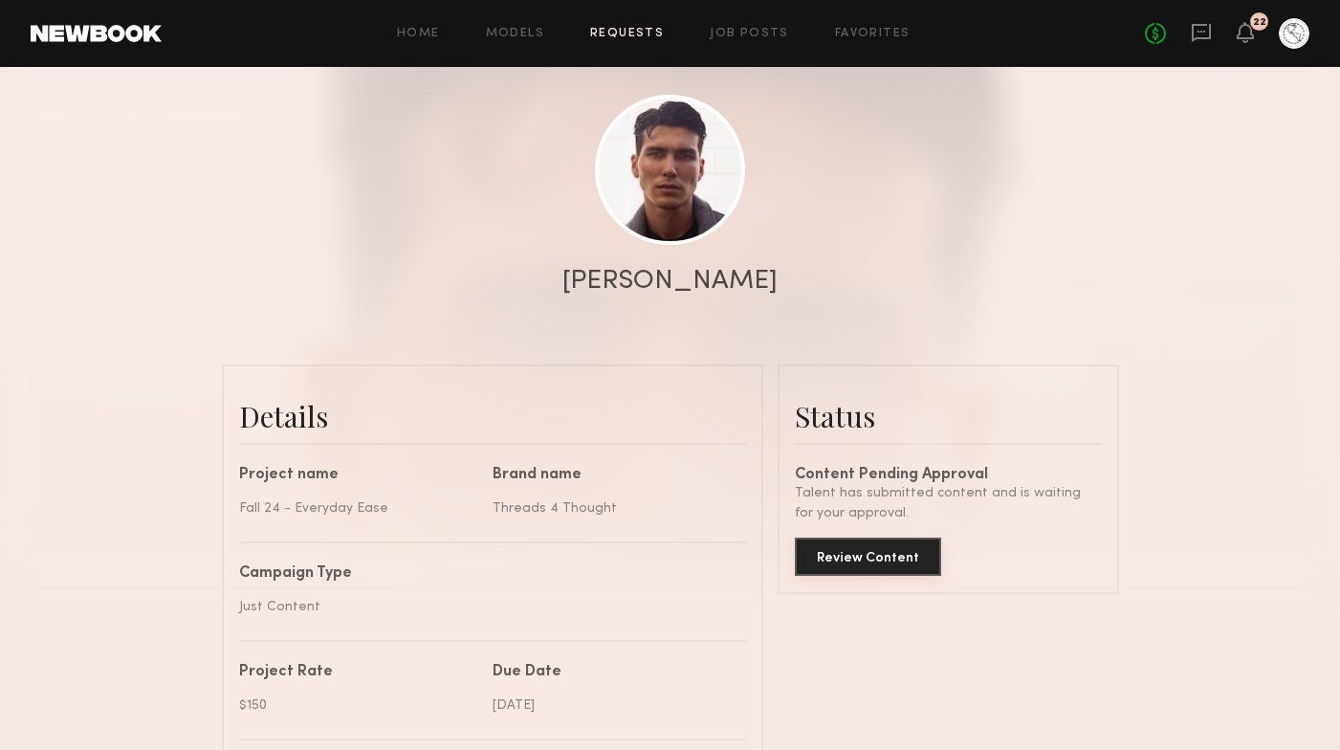
click at [865, 553] on button "Review Content" at bounding box center [868, 557] width 146 height 38
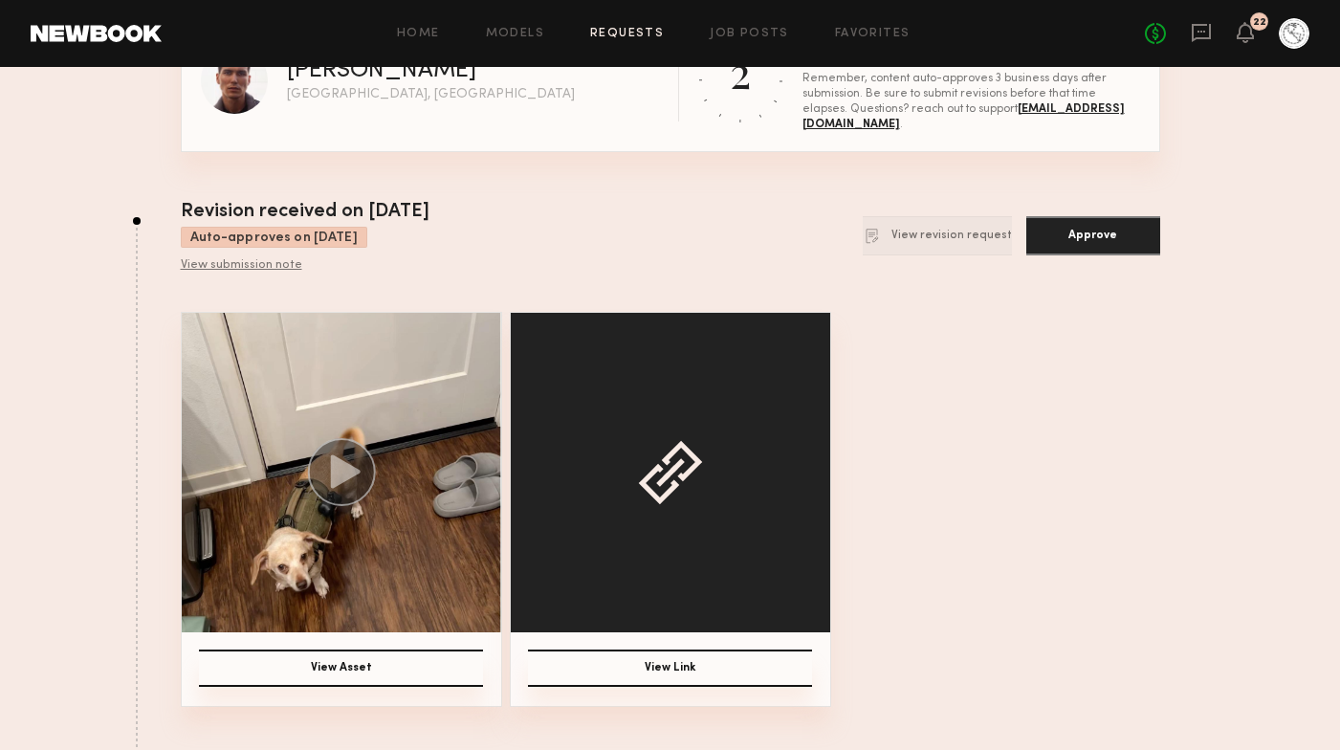
scroll to position [208, 0]
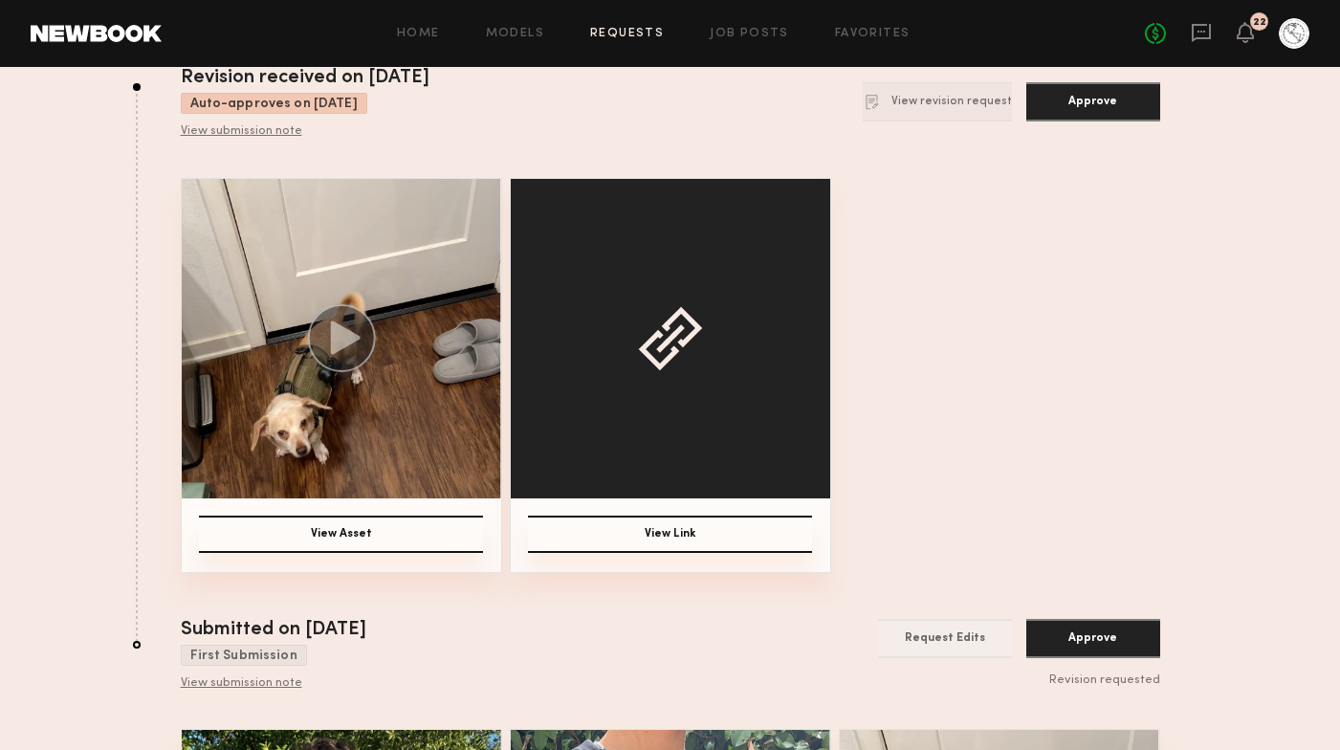
click at [358, 526] on button "View Asset" at bounding box center [341, 534] width 284 height 37
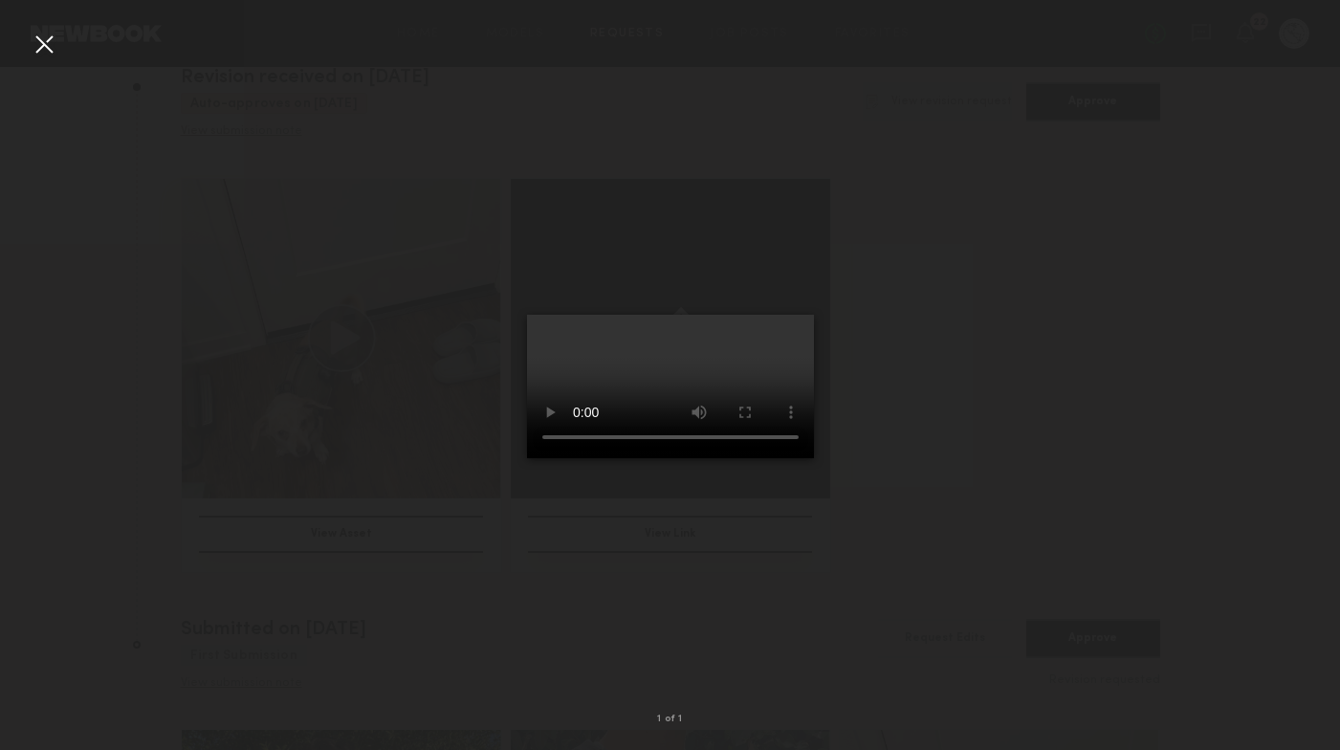
click at [46, 51] on div at bounding box center [44, 44] width 31 height 31
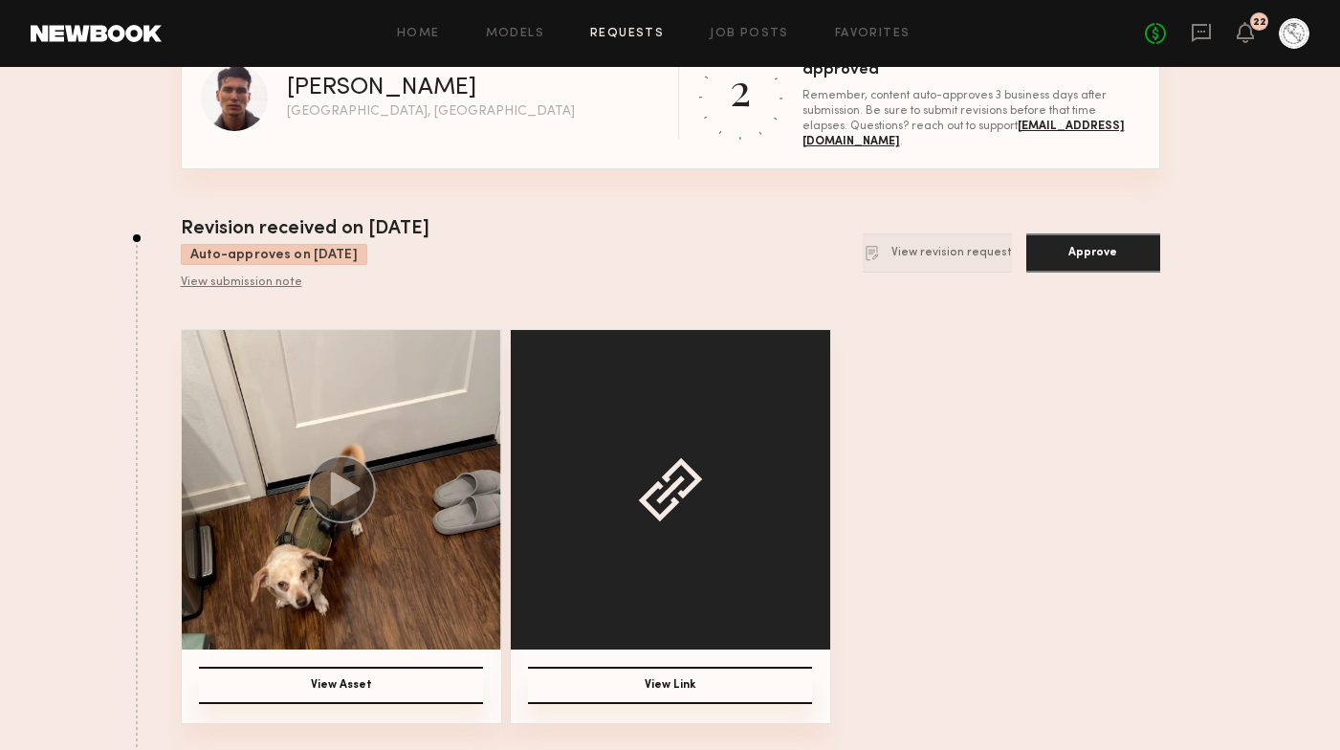
scroll to position [0, 0]
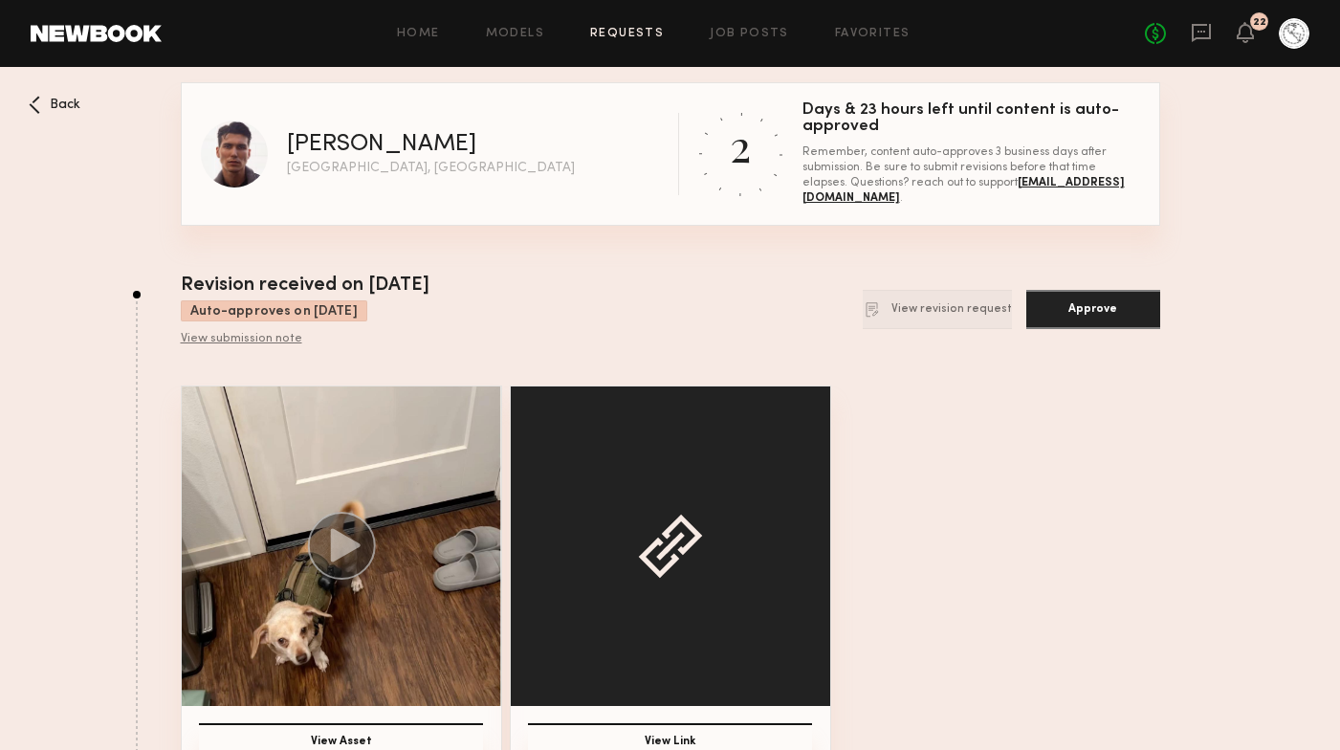
click at [1082, 318] on button "Approve" at bounding box center [1093, 309] width 134 height 39
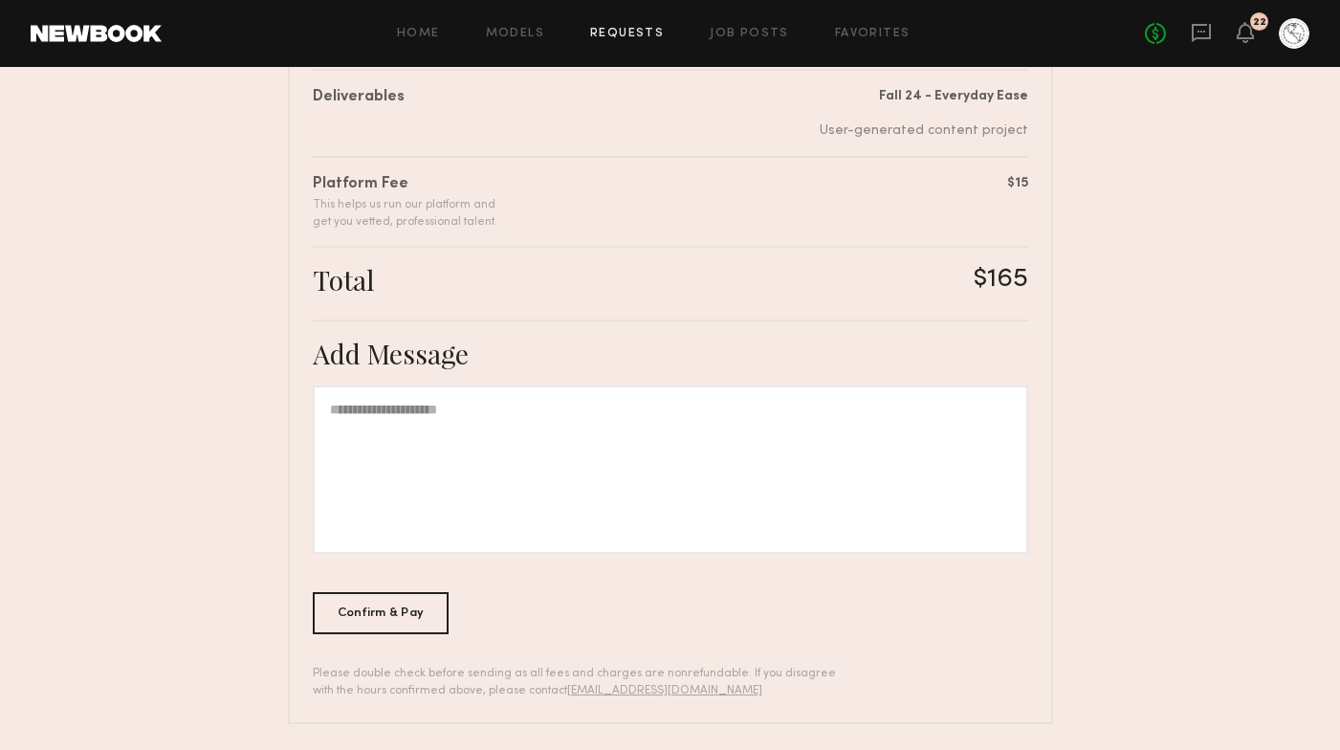
scroll to position [401, 0]
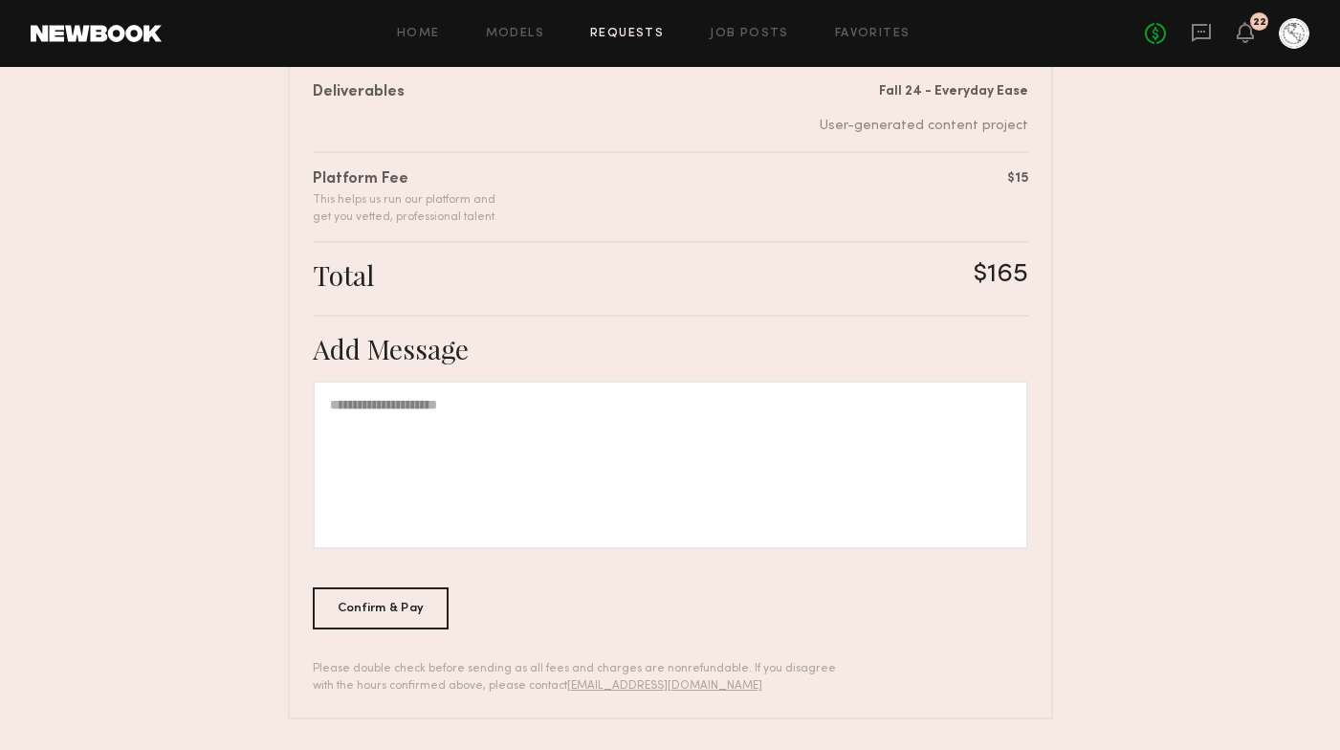
click at [494, 401] on div at bounding box center [670, 465] width 715 height 168
click at [404, 609] on div "Confirm & Pay" at bounding box center [381, 607] width 137 height 42
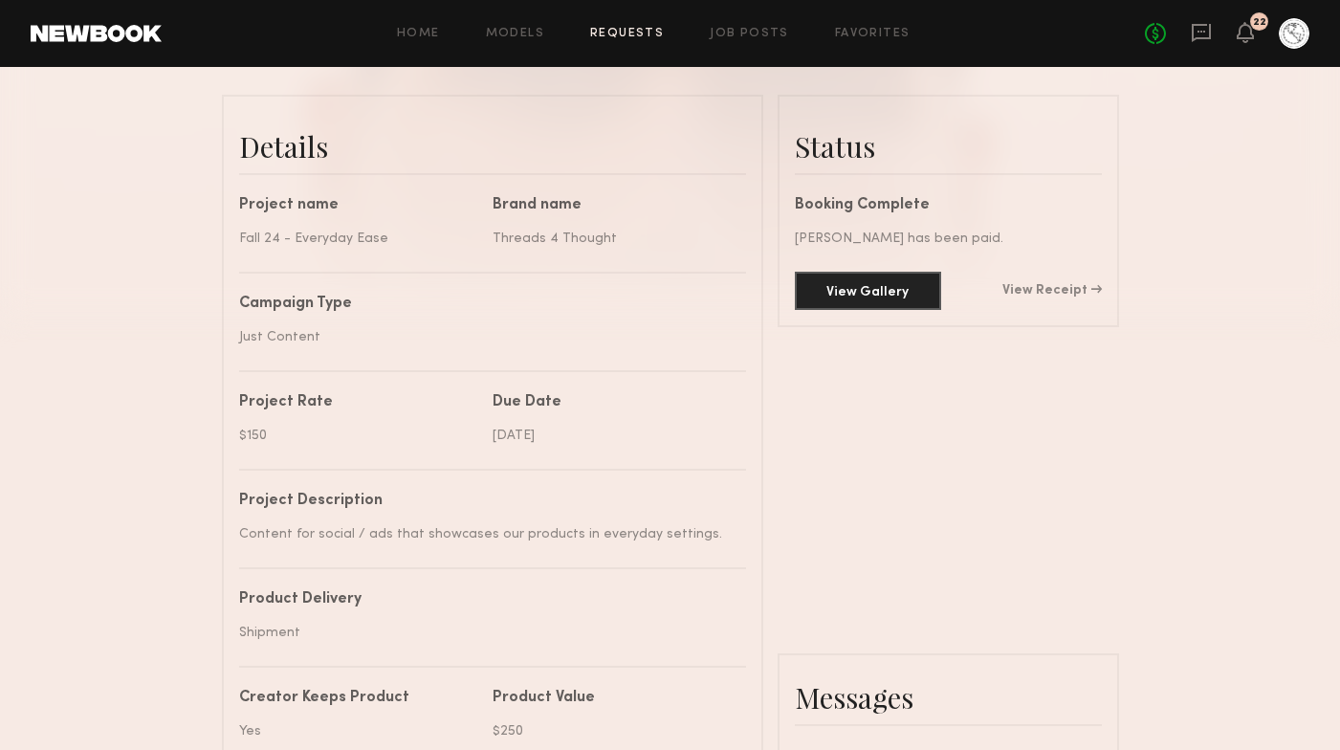
scroll to position [483, 0]
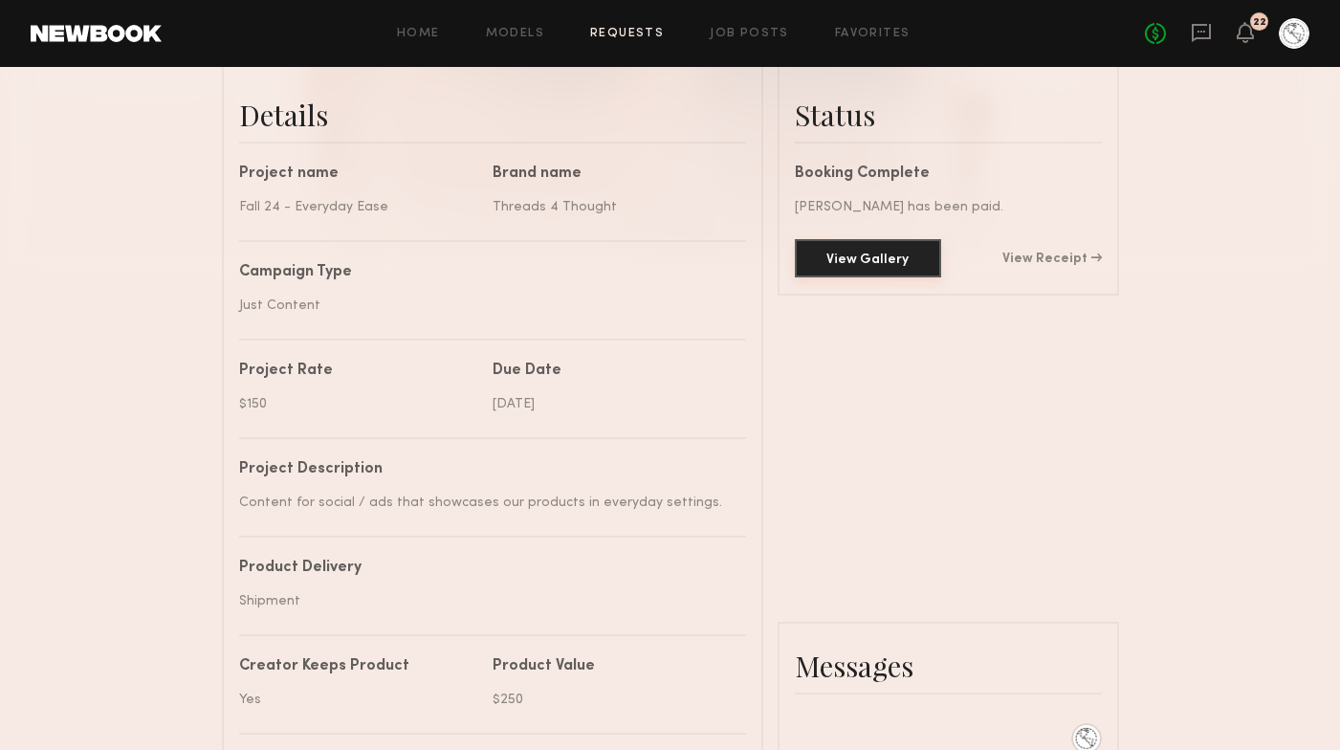
click at [894, 249] on button "View Gallery" at bounding box center [868, 258] width 146 height 38
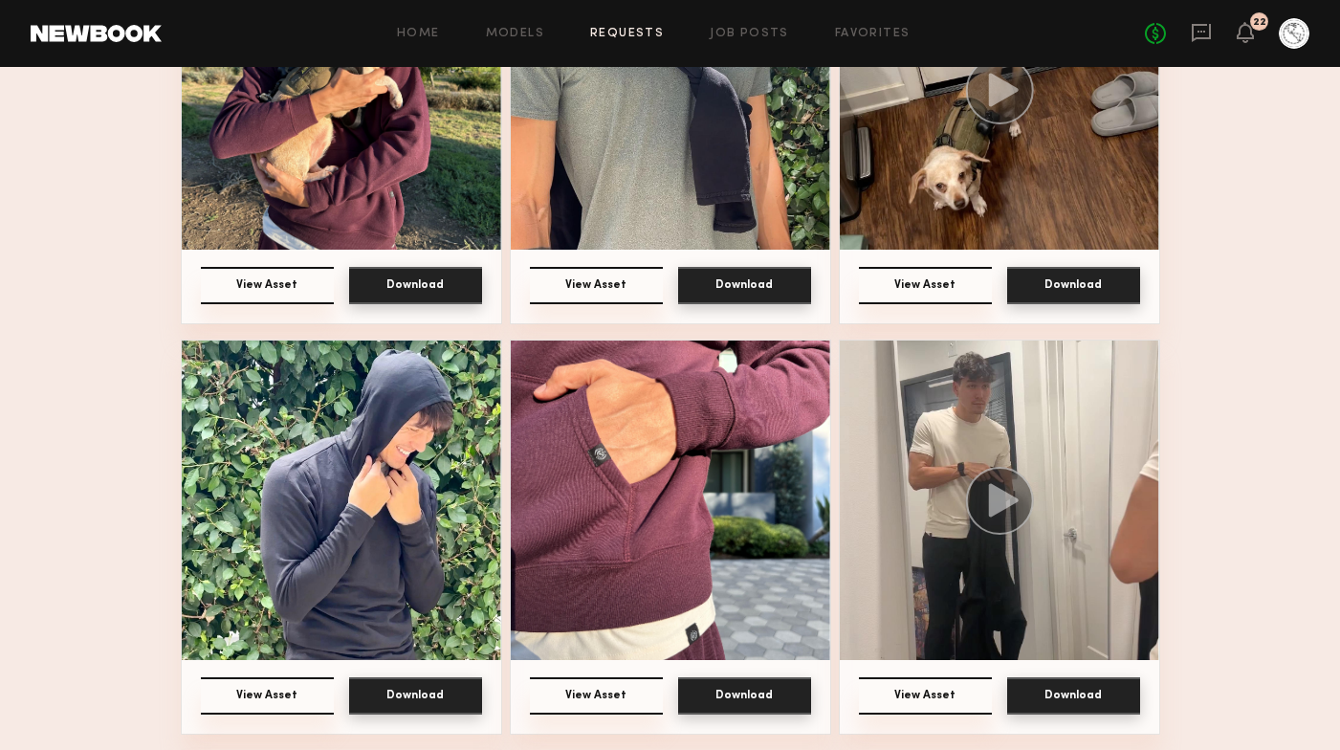
scroll to position [1417, 0]
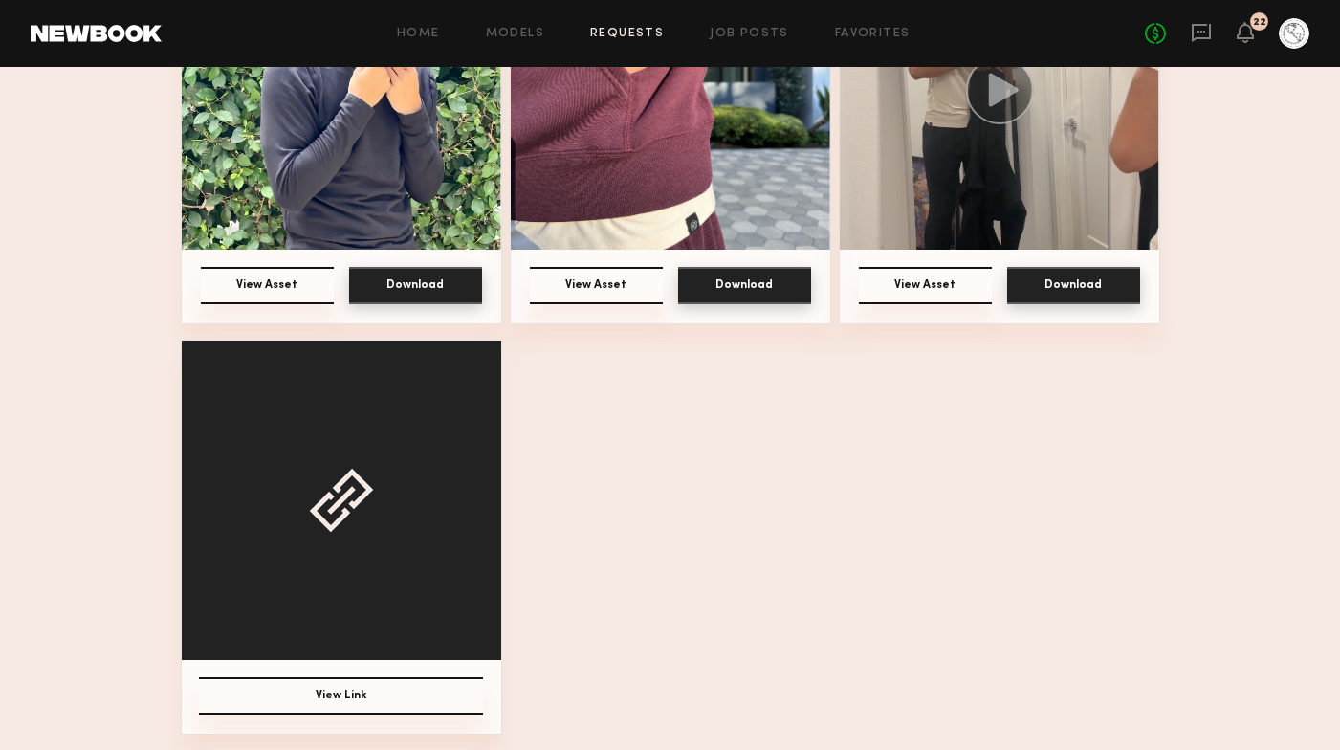
click at [340, 688] on button "View Link" at bounding box center [341, 695] width 284 height 37
click at [406, 290] on button "Download" at bounding box center [415, 285] width 133 height 37
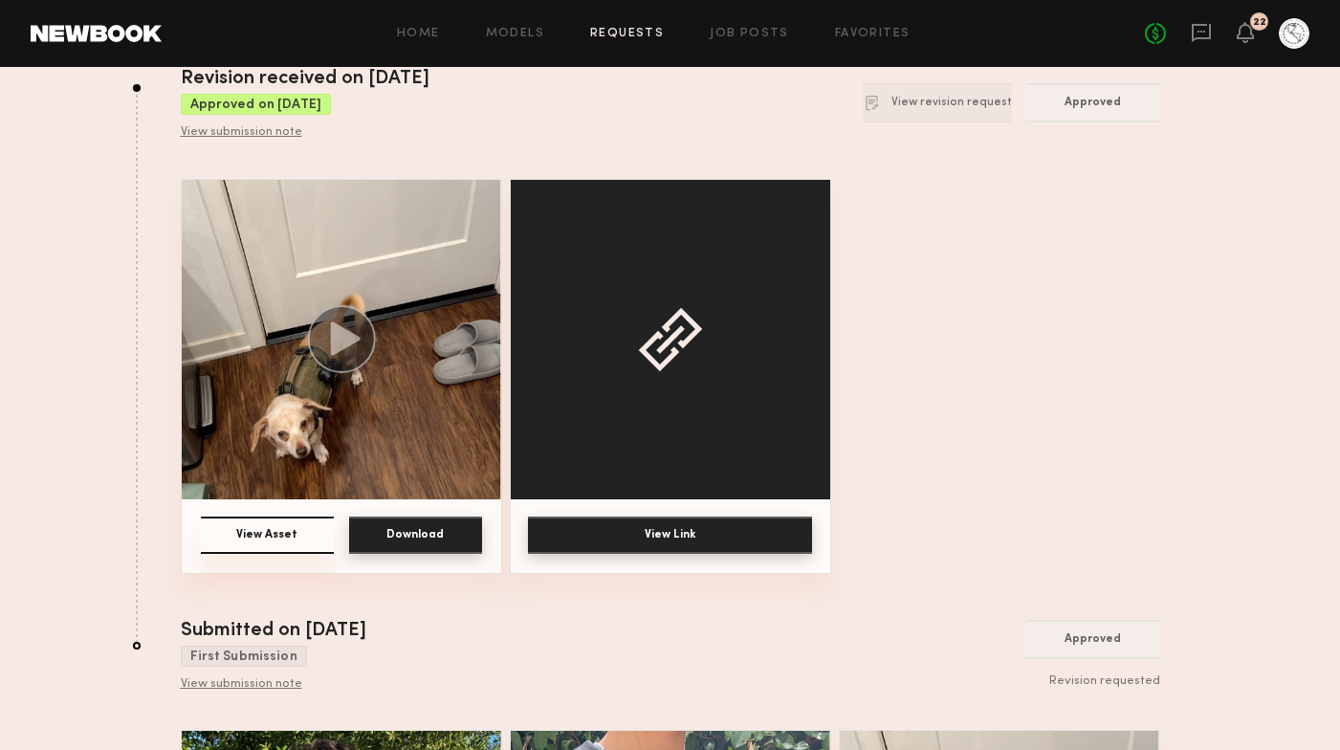
scroll to position [346, 0]
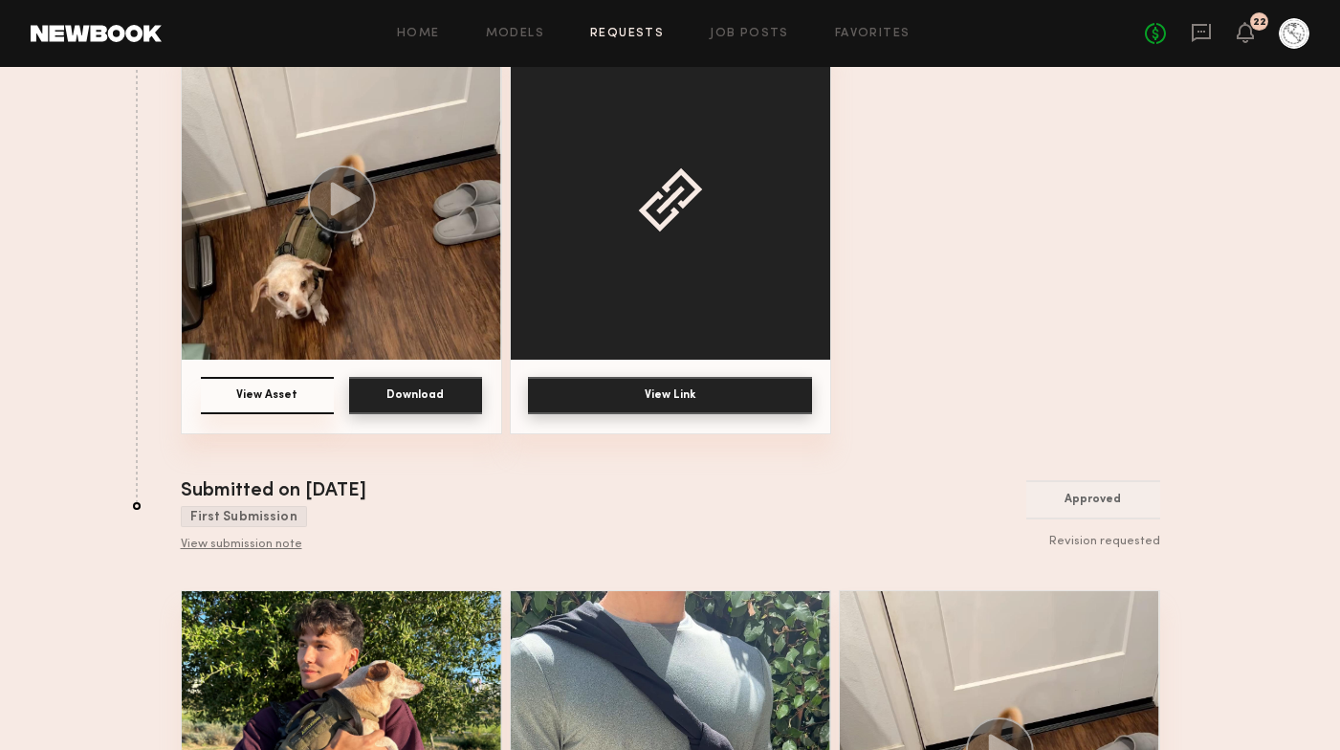
click at [443, 387] on button "Download" at bounding box center [415, 395] width 133 height 37
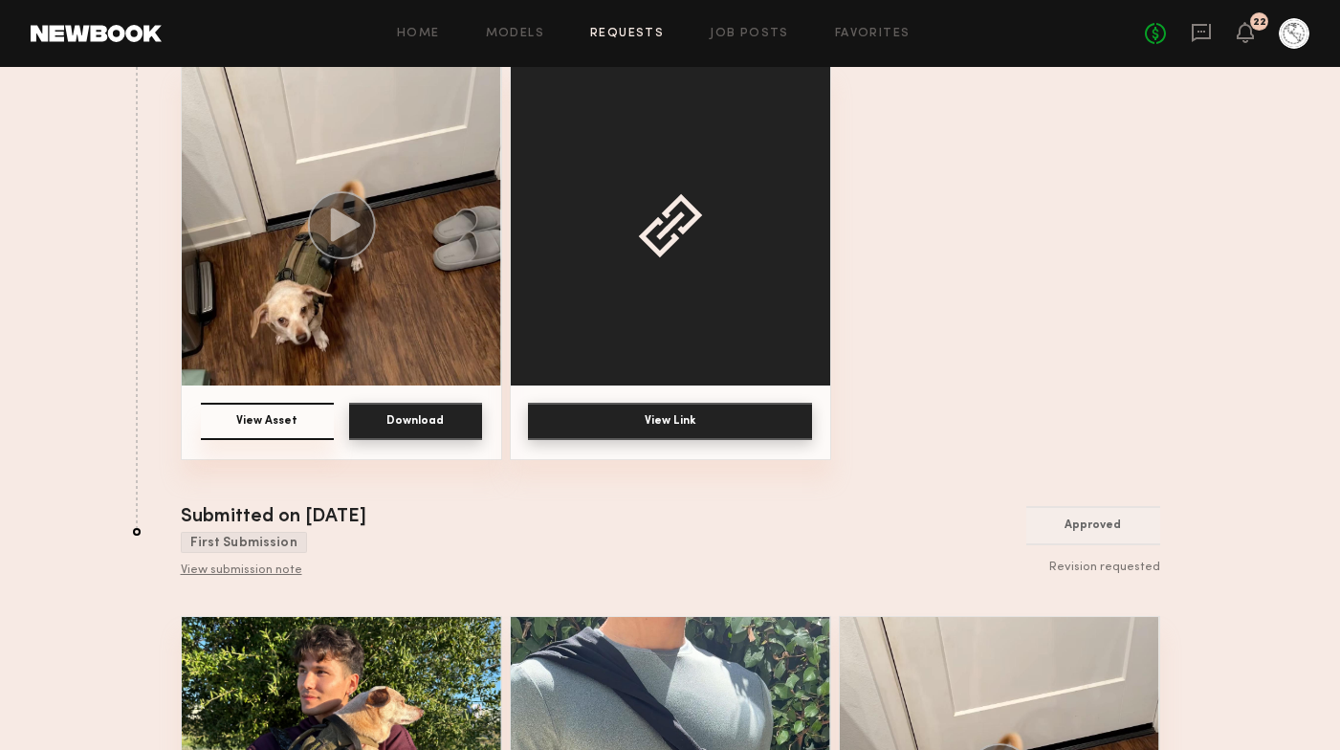
scroll to position [314, 0]
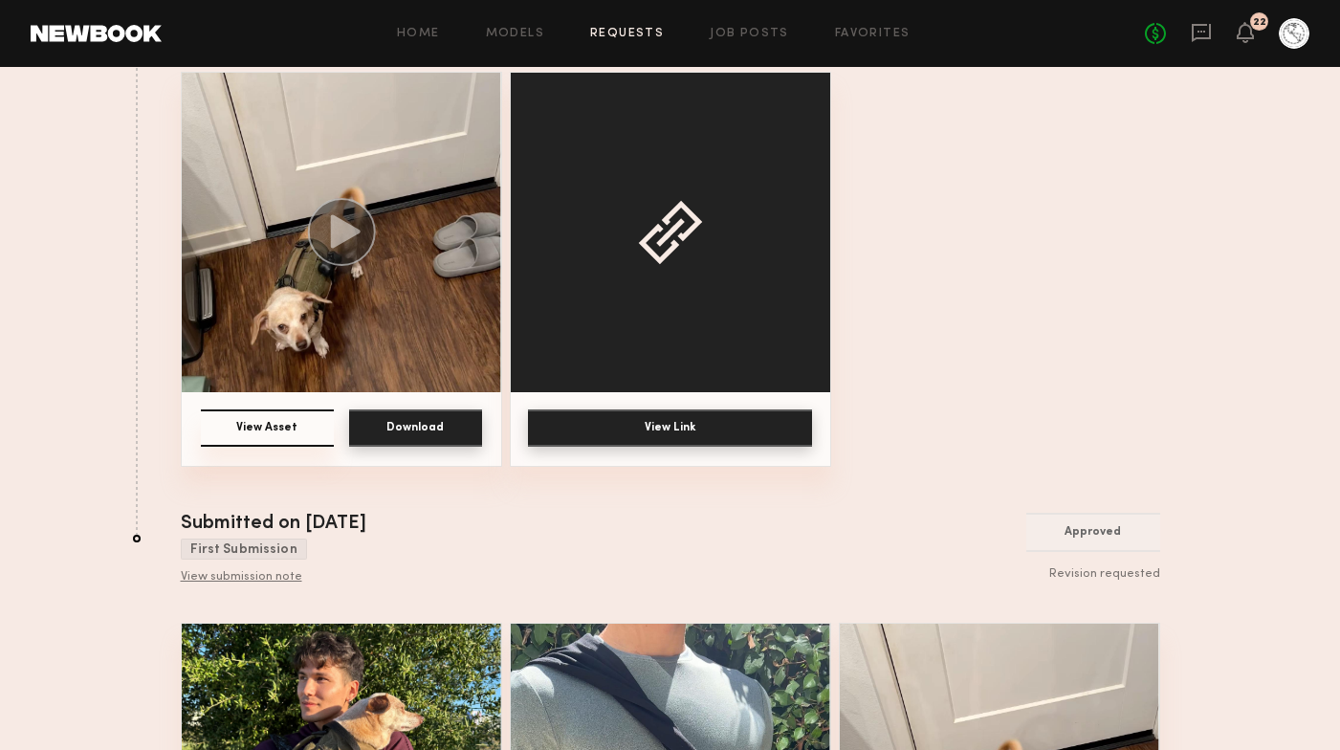
click at [555, 419] on button "View Link" at bounding box center [670, 427] width 284 height 37
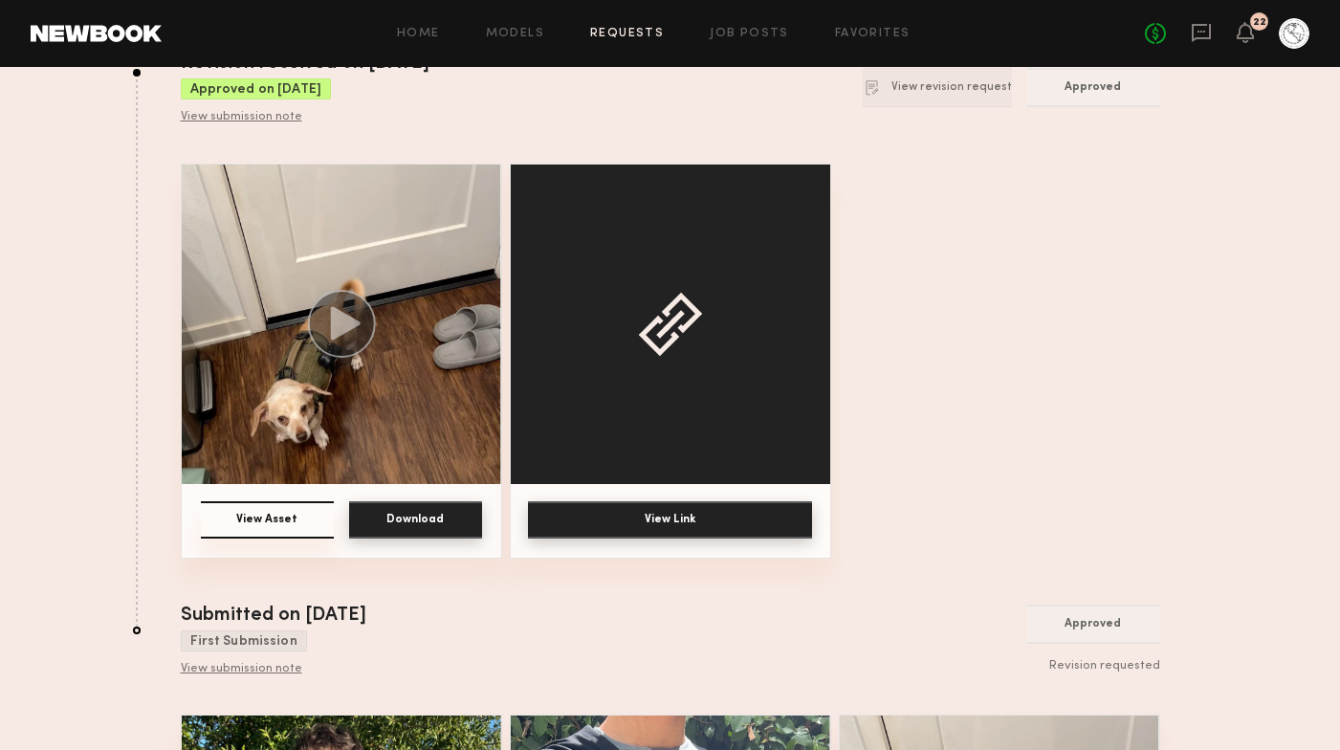
scroll to position [0, 0]
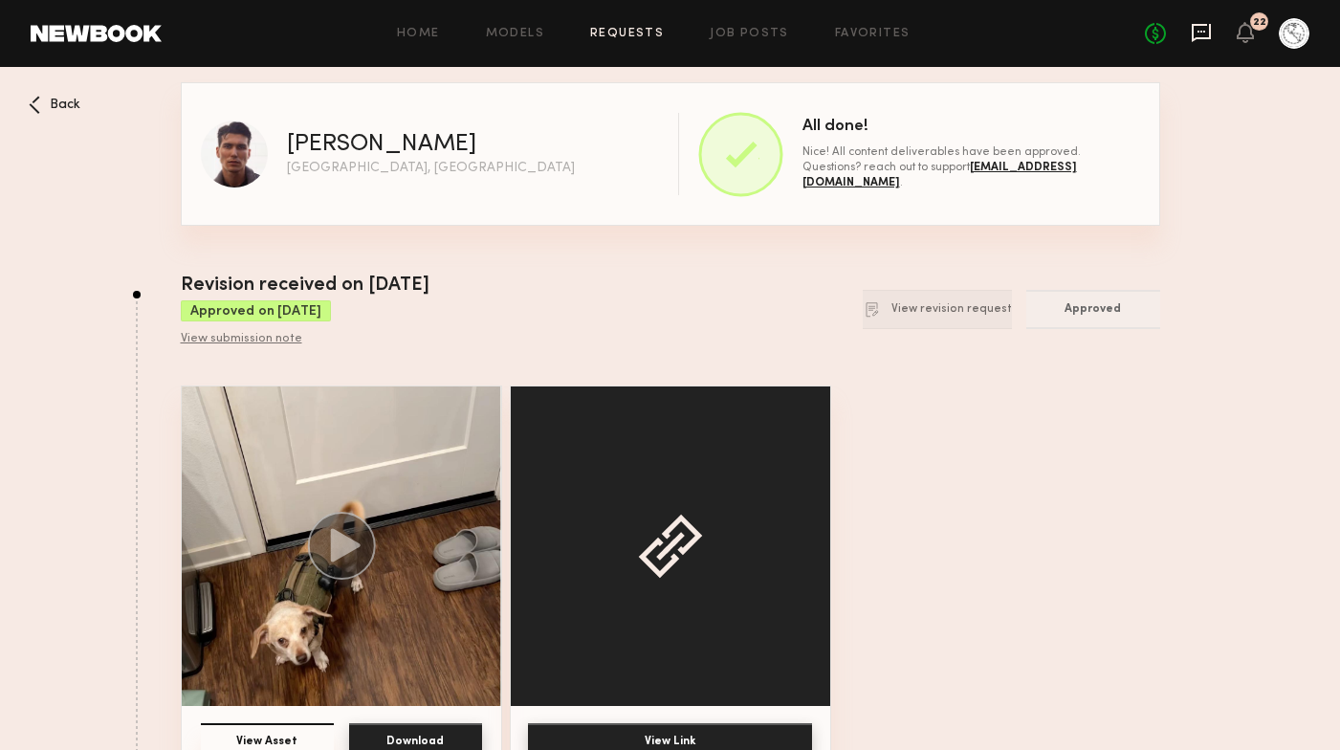
click at [1198, 26] on icon at bounding box center [1201, 33] width 19 height 18
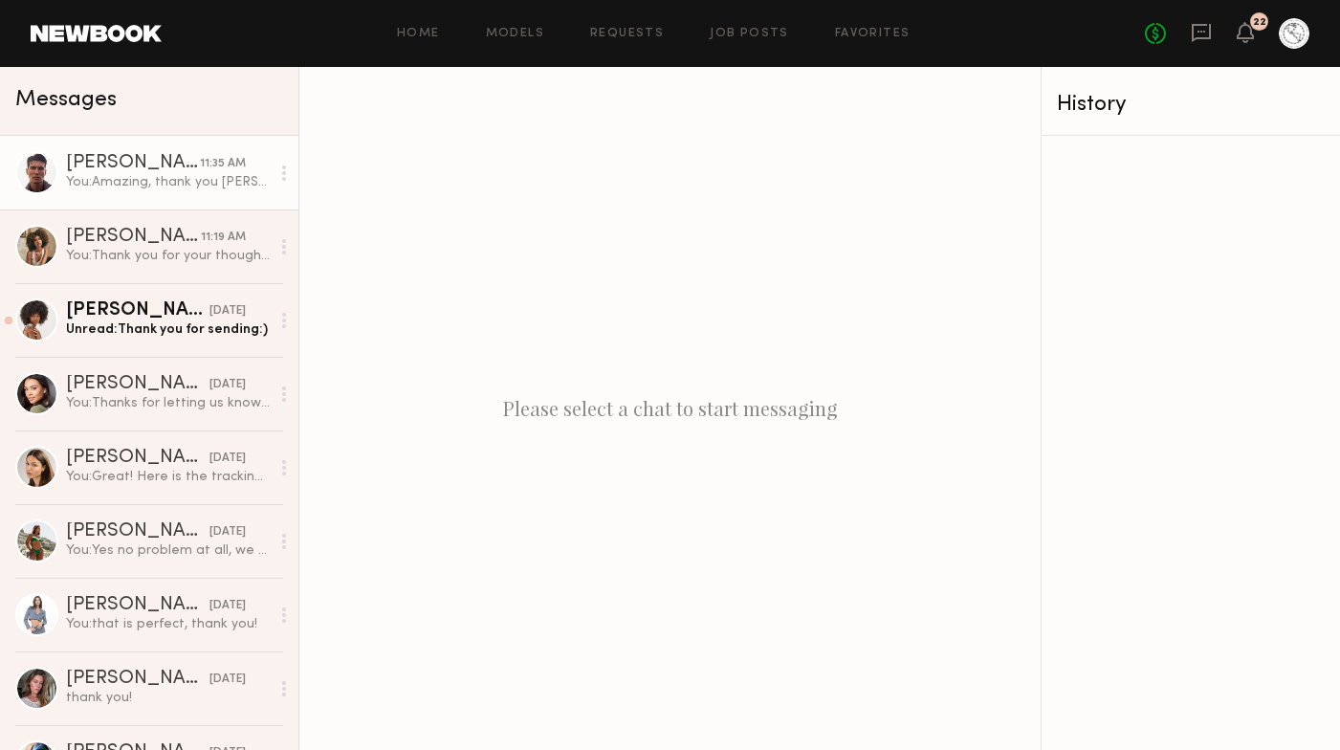
click at [130, 187] on div "You: Amazing, thank you Tommy! We hope to work with you in the near future." at bounding box center [168, 182] width 204 height 18
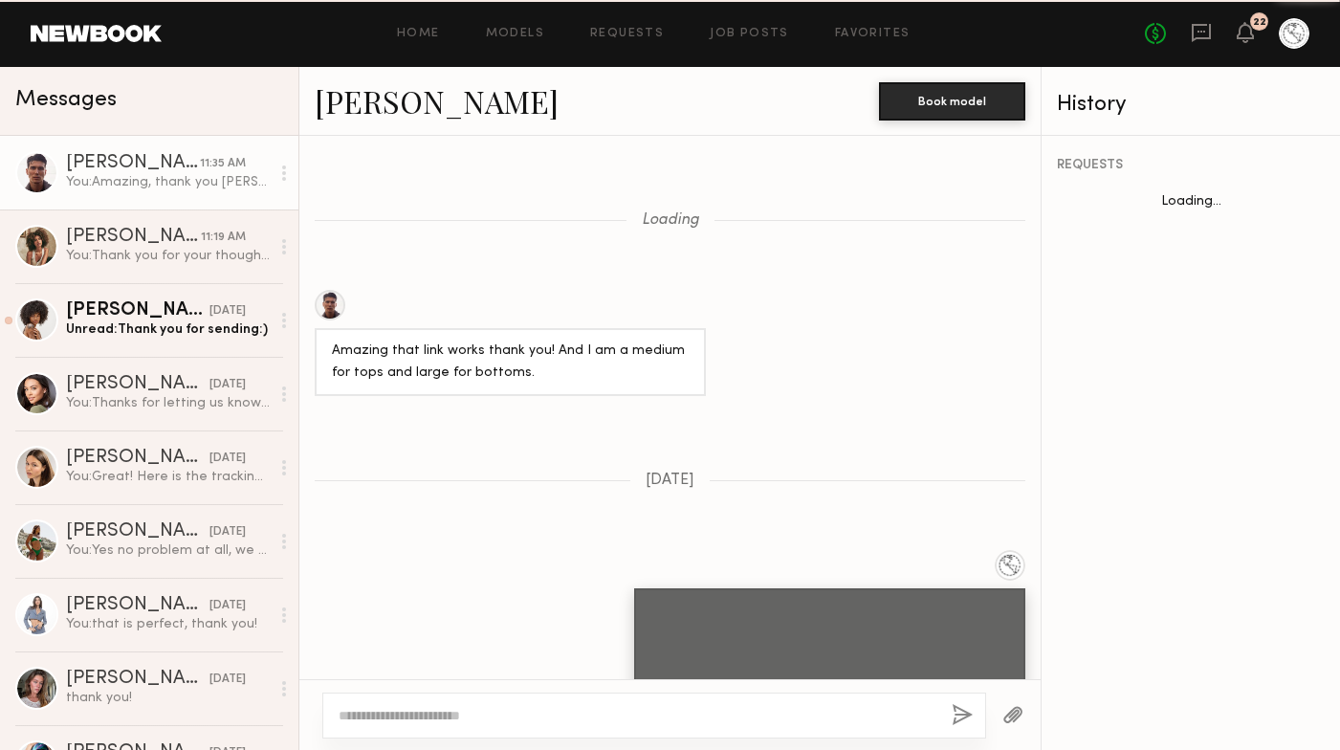
scroll to position [2376, 0]
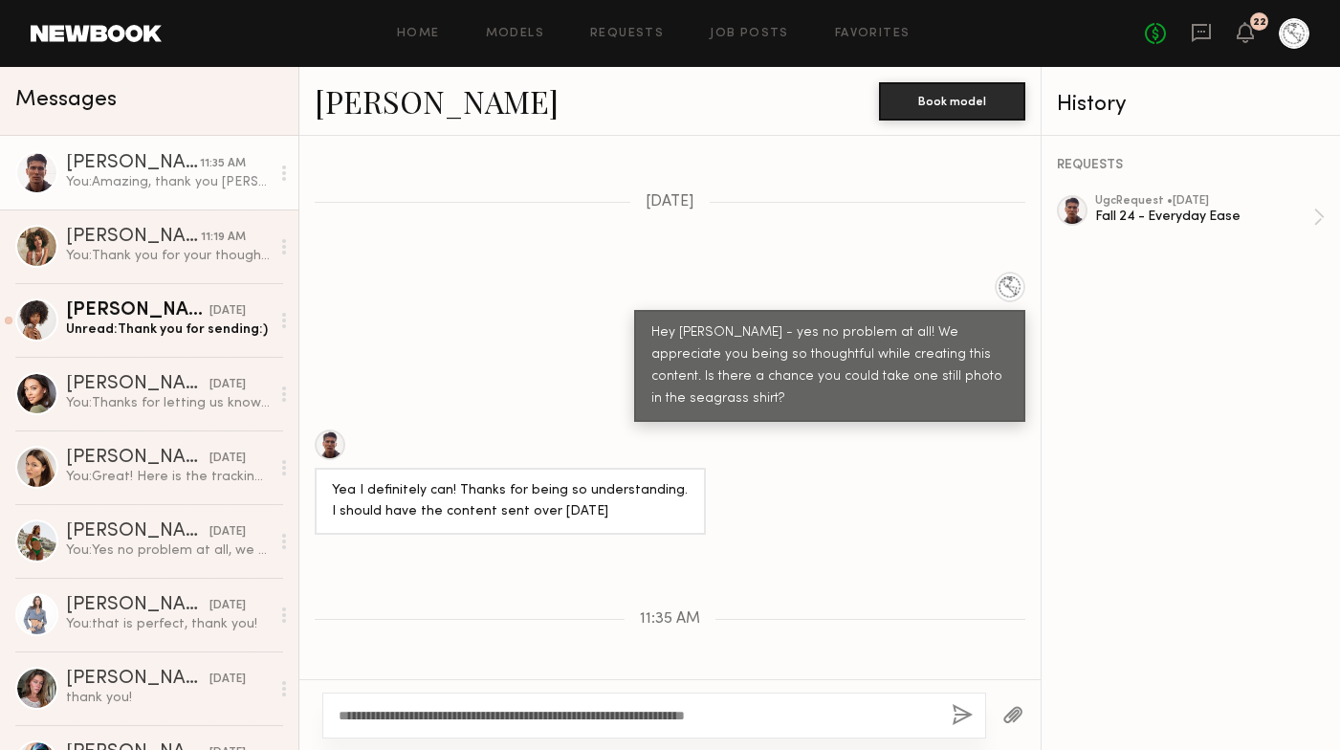
type textarea "**********"
click at [955, 711] on button "button" at bounding box center [962, 716] width 21 height 24
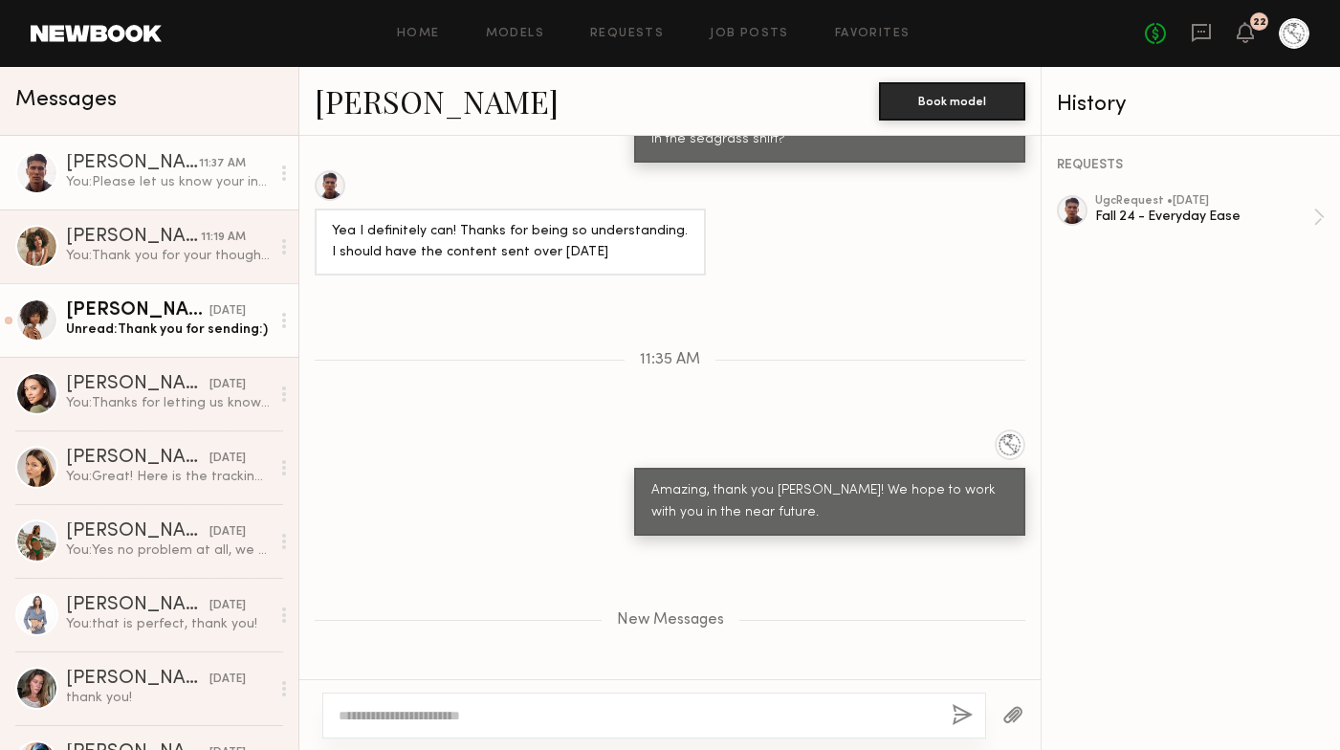
click at [164, 329] on div "Unread: Thank you for sending:)" at bounding box center [168, 329] width 204 height 18
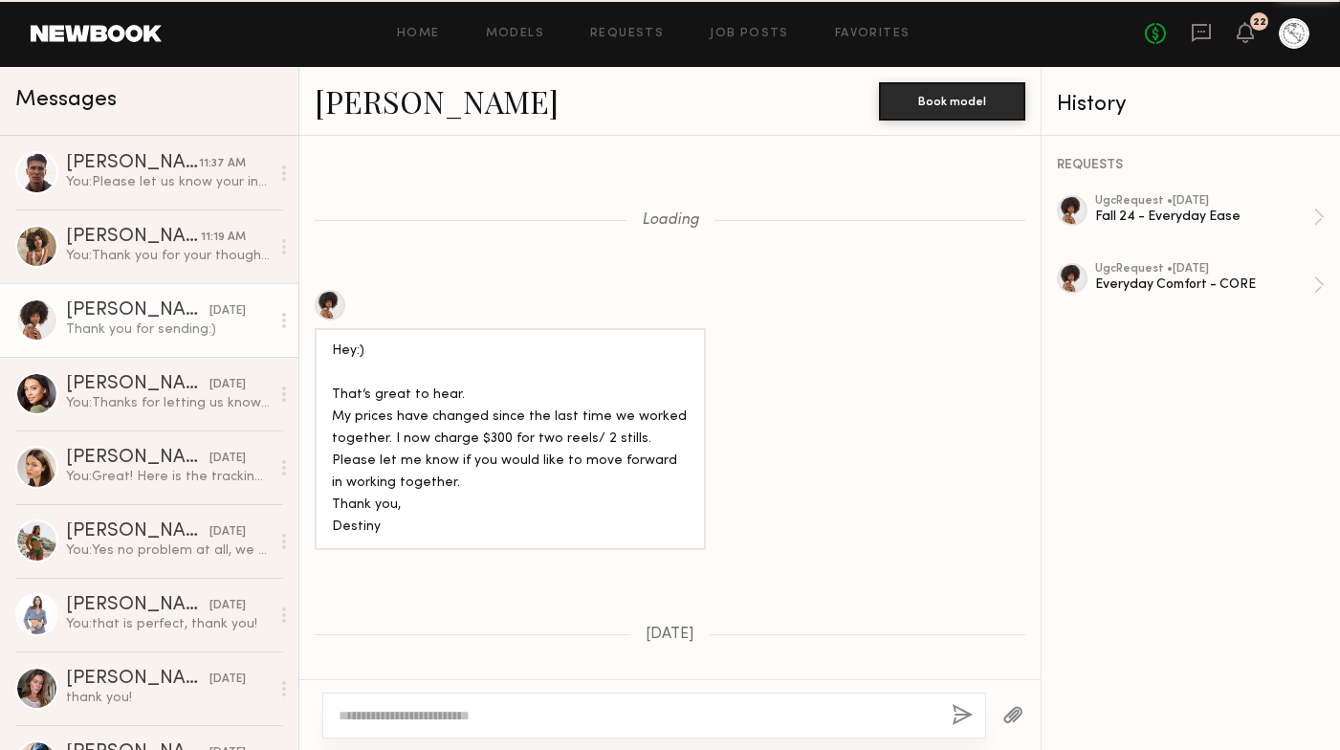
scroll to position [1370, 0]
